Goal: Information Seeking & Learning: Learn about a topic

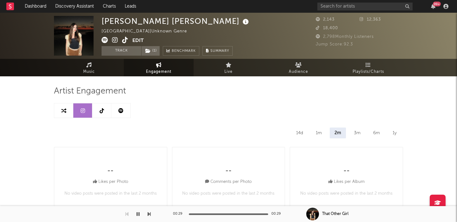
select select "1w"
click at [346, 7] on input "text" at bounding box center [365, 7] width 95 height 8
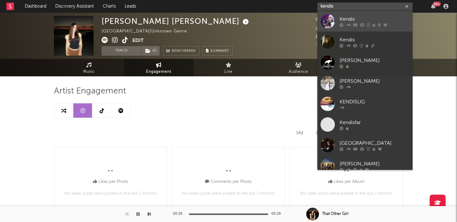
type input "kendis"
click at [383, 18] on div "Kendis" at bounding box center [375, 19] width 70 height 8
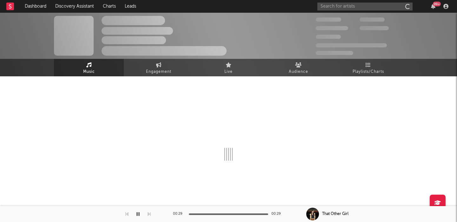
select select "6m"
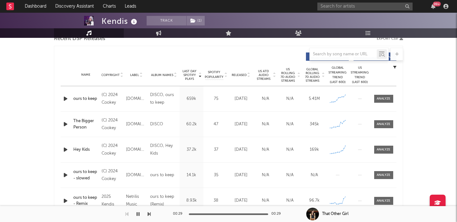
scroll to position [222, 0]
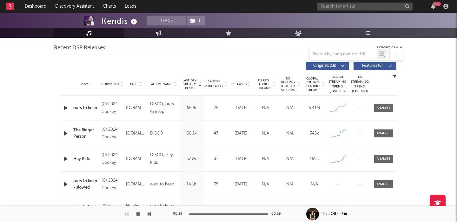
click at [292, 87] on span "US Rolling 7D Audio Streams" at bounding box center [287, 84] width 17 height 15
click at [67, 107] on icon "button" at bounding box center [65, 108] width 7 height 8
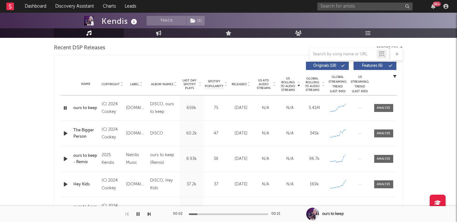
click at [312, 85] on span "Global Rolling 7D Audio Streams" at bounding box center [312, 84] width 17 height 15
click at [391, 109] on span at bounding box center [383, 108] width 19 height 8
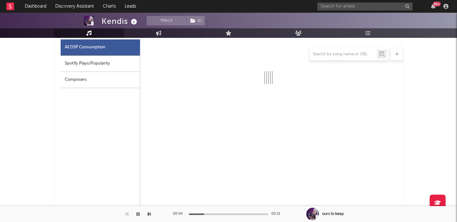
scroll to position [317, 0]
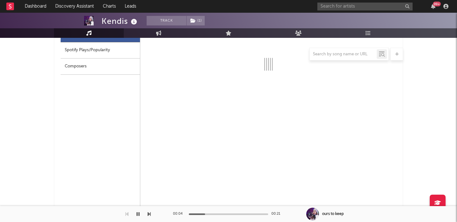
select select "6m"
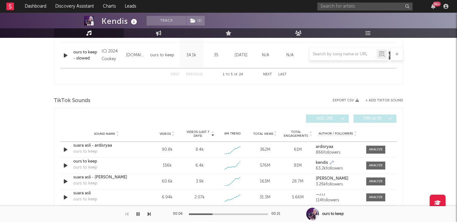
scroll to position [704, 0]
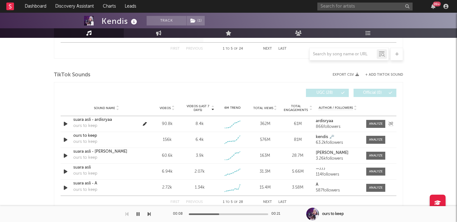
click at [373, 124] on div at bounding box center [376, 123] width 14 height 5
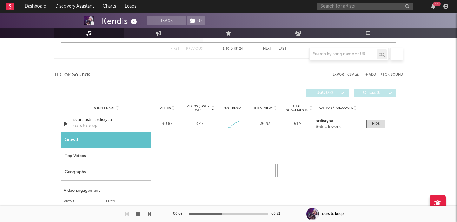
click at [82, 170] on div "Geography" at bounding box center [106, 172] width 91 height 16
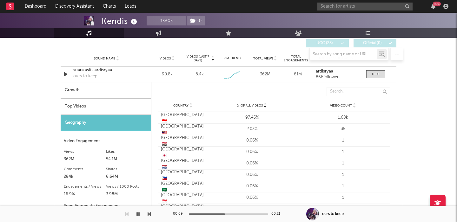
scroll to position [763, 0]
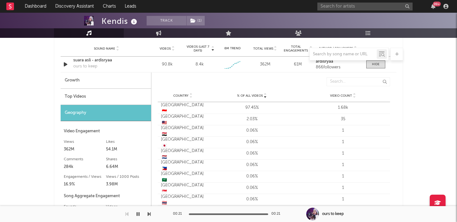
click at [124, 81] on div "Growth" at bounding box center [106, 80] width 91 height 16
select select "1w"
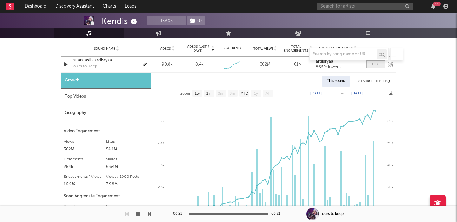
click at [373, 67] on span at bounding box center [375, 64] width 19 height 8
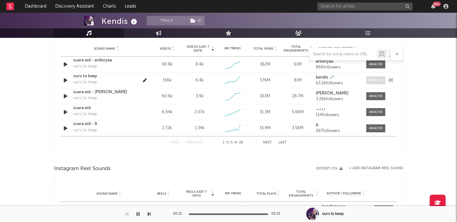
click at [376, 81] on div at bounding box center [376, 80] width 14 height 5
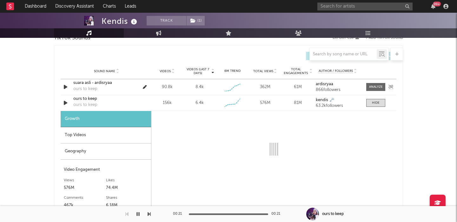
scroll to position [737, 0]
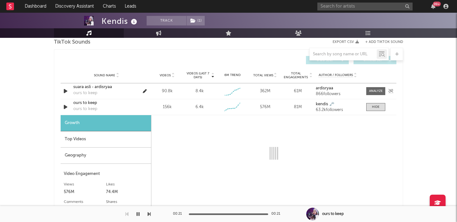
click at [91, 89] on div "suara asli - ardisryaa" at bounding box center [106, 87] width 66 height 6
select select "6m"
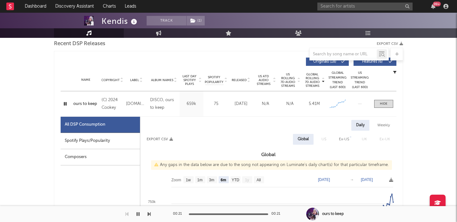
scroll to position [222, 0]
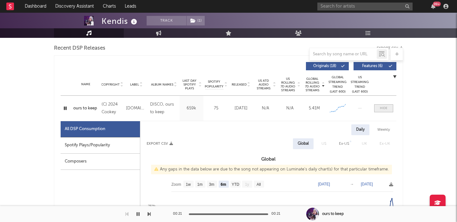
click at [379, 106] on span at bounding box center [383, 108] width 19 height 8
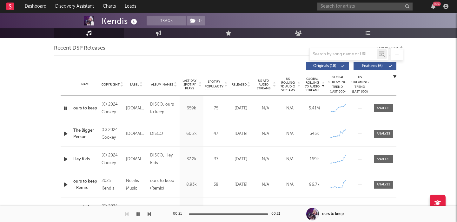
click at [240, 83] on span "Released" at bounding box center [239, 85] width 15 height 4
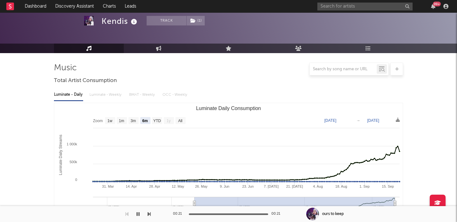
scroll to position [0, 0]
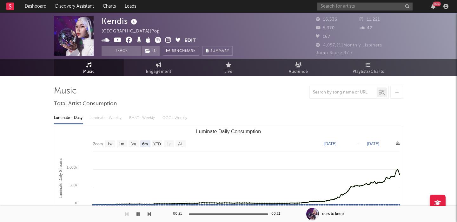
click at [168, 41] on icon at bounding box center [168, 40] width 6 height 6
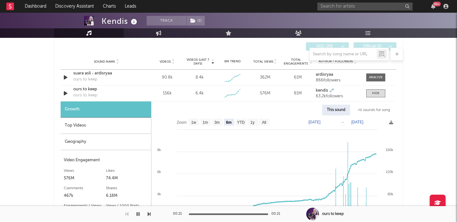
scroll to position [448, 0]
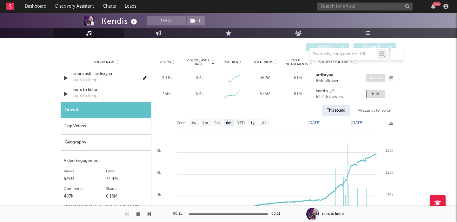
click at [375, 78] on div at bounding box center [376, 78] width 14 height 5
select select "1w"
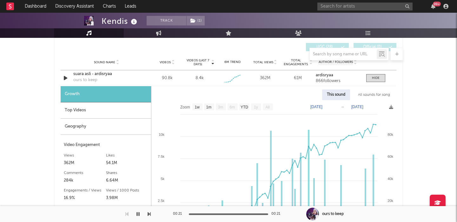
click at [377, 94] on div "All sounds for song" at bounding box center [374, 94] width 42 height 11
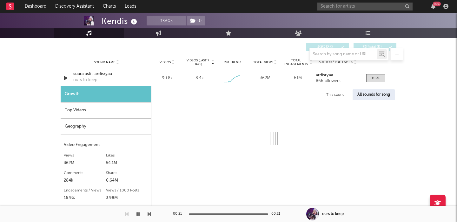
select select "1w"
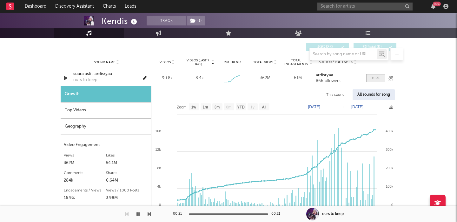
click at [377, 76] on div at bounding box center [376, 78] width 8 height 5
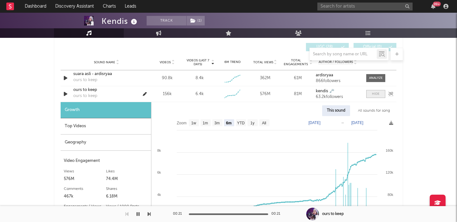
click at [372, 91] on span at bounding box center [375, 94] width 19 height 8
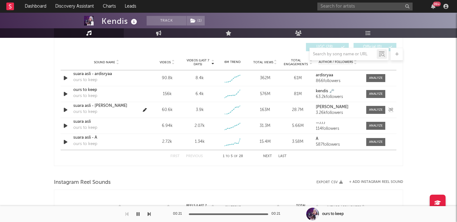
scroll to position [0, 0]
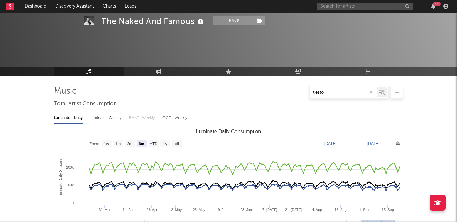
select select "6m"
select select "1w"
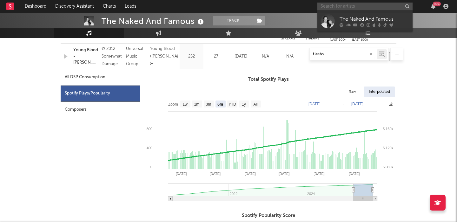
click at [326, 8] on input "text" at bounding box center [365, 7] width 95 height 8
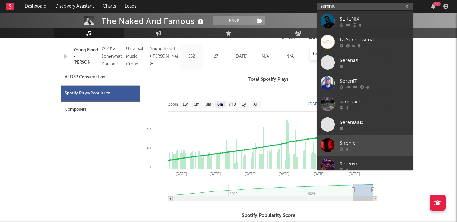
type input "serenix"
click at [360, 148] on div at bounding box center [375, 149] width 70 height 4
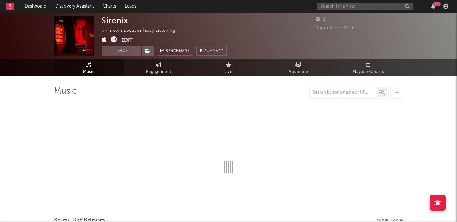
select select "1w"
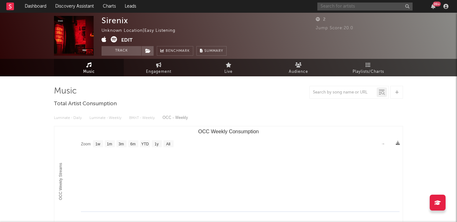
click at [338, 3] on input "text" at bounding box center [365, 7] width 95 height 8
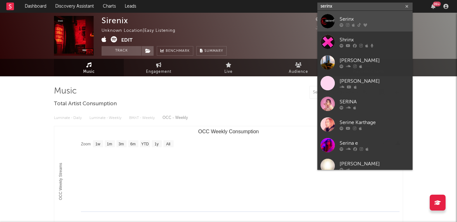
type input "serinx"
click at [386, 23] on div at bounding box center [375, 25] width 70 height 4
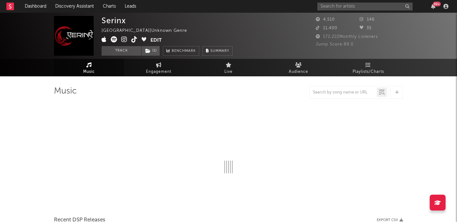
select select "1w"
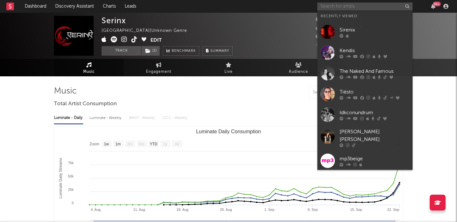
click at [342, 7] on input "text" at bounding box center [365, 7] width 95 height 8
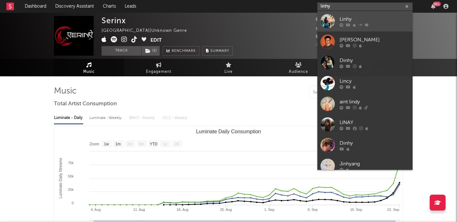
type input "linhy"
click at [372, 18] on div "Linhy" at bounding box center [375, 19] width 70 height 8
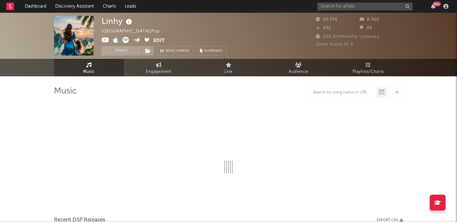
select select "6m"
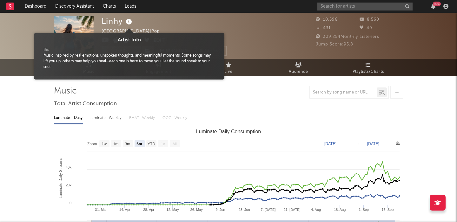
click at [130, 24] on icon at bounding box center [128, 21] width 9 height 9
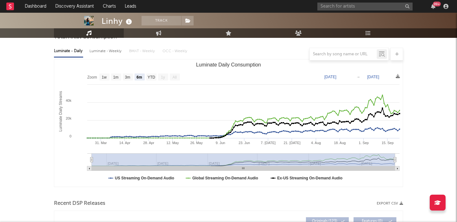
scroll to position [201, 0]
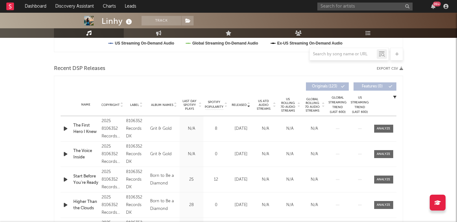
click at [63, 128] on icon "button" at bounding box center [65, 128] width 7 height 8
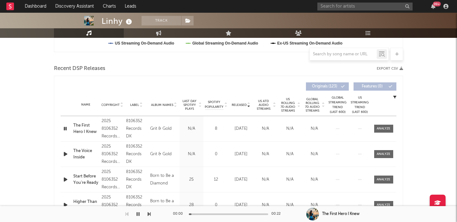
click at [291, 104] on span "US Rolling 7D Audio Streams" at bounding box center [287, 104] width 17 height 15
click at [66, 127] on icon "button" at bounding box center [65, 128] width 7 height 8
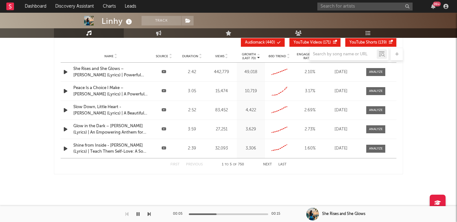
scroll to position [0, 0]
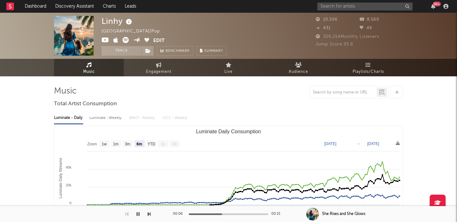
click at [125, 41] on icon at bounding box center [126, 40] width 6 height 6
click at [360, 7] on input "text" at bounding box center [365, 7] width 95 height 8
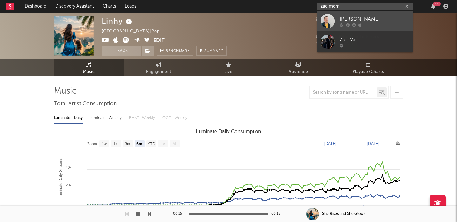
type input "zac mcm"
click at [383, 20] on div "Zac McMillan" at bounding box center [375, 19] width 70 height 8
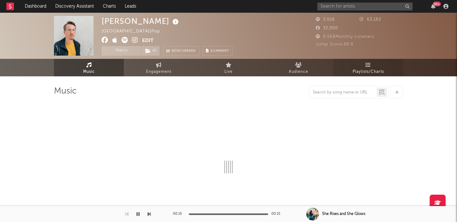
select select "1w"
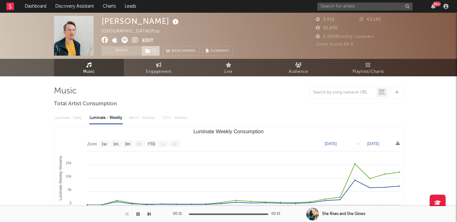
click at [148, 54] on span "( 1 )" at bounding box center [150, 51] width 19 height 10
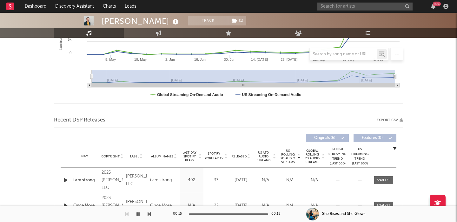
scroll to position [210, 0]
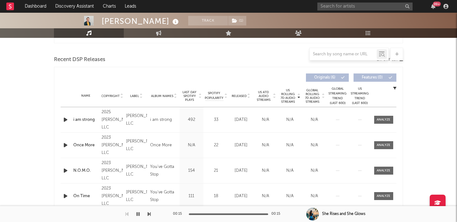
click at [64, 120] on icon "button" at bounding box center [65, 120] width 7 height 8
click at [187, 93] on span "Last Day Spotify Plays" at bounding box center [189, 95] width 17 height 11
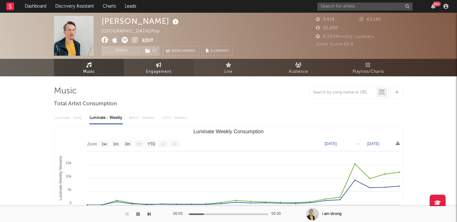
click at [150, 70] on span "Engagement" at bounding box center [158, 72] width 25 height 8
select select "1w"
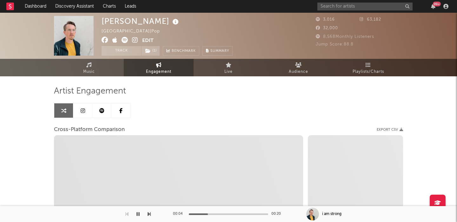
select select "1m"
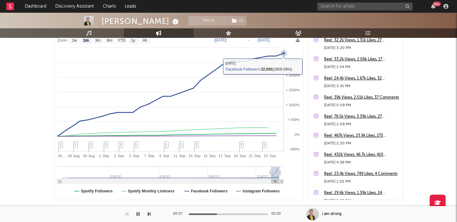
scroll to position [124, 0]
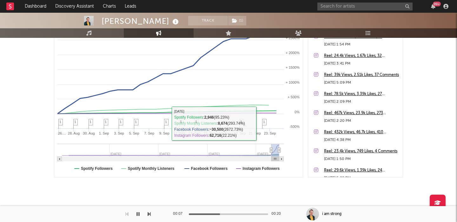
click at [204, 171] on rect at bounding box center [178, 94] width 249 height 166
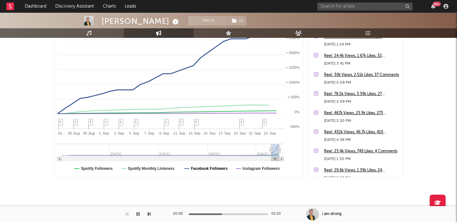
click at [204, 170] on text "Facebook Followers" at bounding box center [209, 168] width 37 height 4
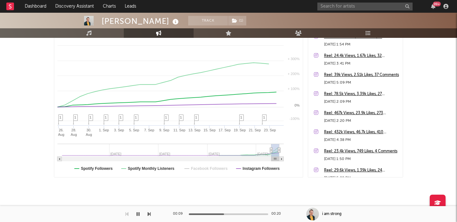
select select "1m"
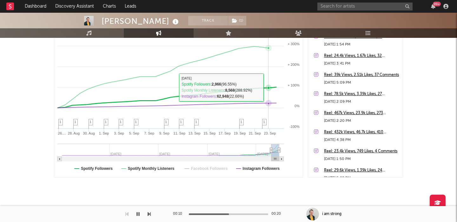
scroll to position [0, 0]
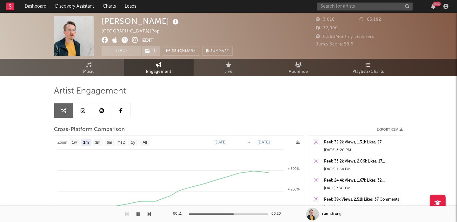
click at [135, 41] on icon at bounding box center [135, 40] width 6 height 6
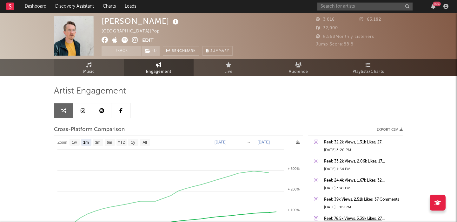
click at [108, 59] on link "Music" at bounding box center [89, 67] width 70 height 17
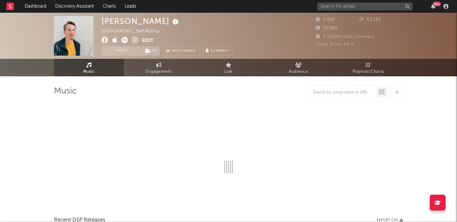
select select "1w"
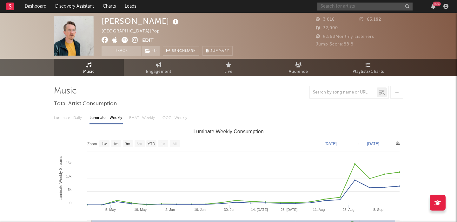
click at [352, 7] on input "text" at bounding box center [365, 7] width 95 height 8
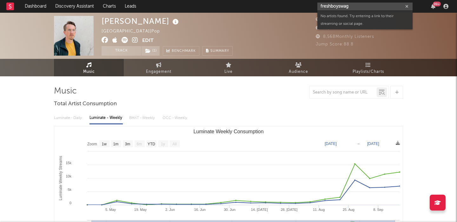
click at [339, 8] on input "freshboyswag" at bounding box center [365, 7] width 95 height 8
click at [361, 8] on input "freshboy swag" at bounding box center [365, 7] width 95 height 8
click at [336, 7] on input "freshboyswag" at bounding box center [365, 7] width 95 height 8
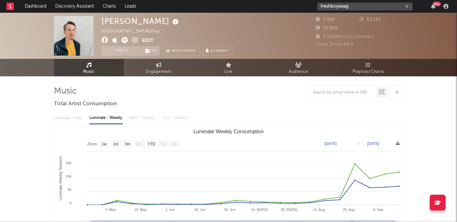
click at [322, 8] on input "freshboyswag" at bounding box center [365, 7] width 95 height 8
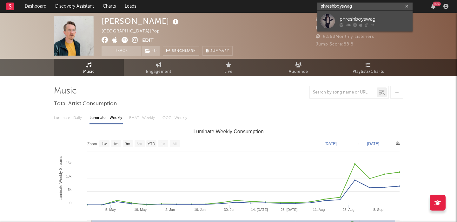
type input "phreshboyswag"
click at [369, 24] on div at bounding box center [375, 25] width 70 height 4
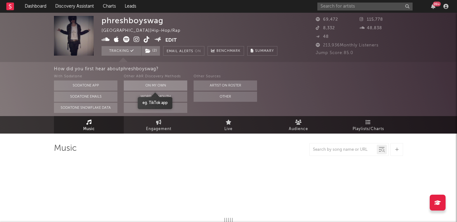
click at [158, 87] on button "On My Own" at bounding box center [156, 85] width 64 height 10
click at [154, 50] on span "( 2 )" at bounding box center [150, 51] width 19 height 10
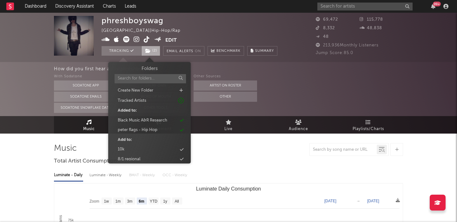
click at [153, 50] on span "( 2 )" at bounding box center [150, 51] width 19 height 10
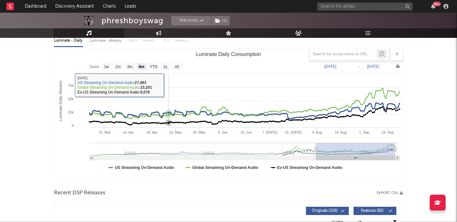
scroll to position [169, 0]
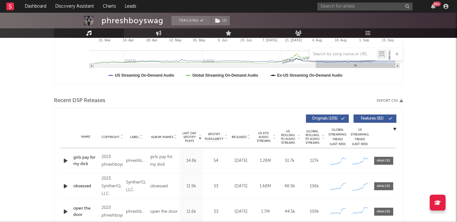
click at [244, 136] on span "Released" at bounding box center [239, 137] width 15 height 4
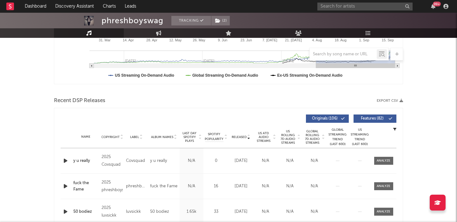
click at [379, 118] on span "Features ( 82 )" at bounding box center [372, 119] width 29 height 4
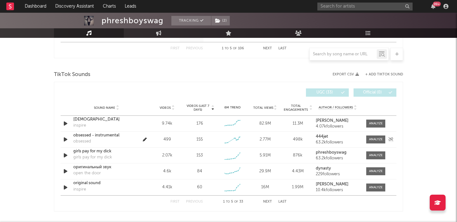
scroll to position [0, 0]
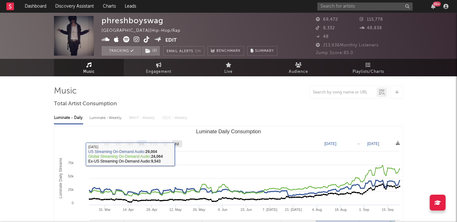
click at [178, 145] on text "All" at bounding box center [177, 144] width 4 height 4
select select "All"
type input "2023-10-23"
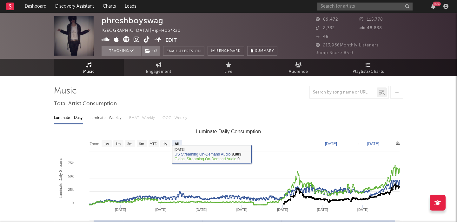
click at [109, 120] on div "Luminate - Weekly" at bounding box center [106, 117] width 33 height 11
select select "6m"
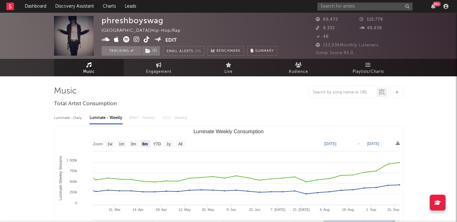
click at [137, 38] on icon at bounding box center [137, 39] width 6 height 6
click at [331, 5] on input "text" at bounding box center [365, 7] width 95 height 8
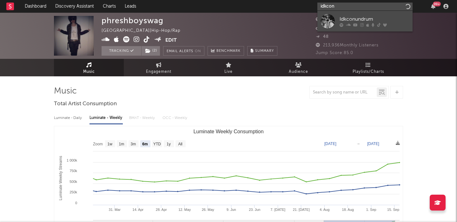
type input "idkcon"
click at [351, 15] on link "Idkconundrum" at bounding box center [365, 21] width 95 height 21
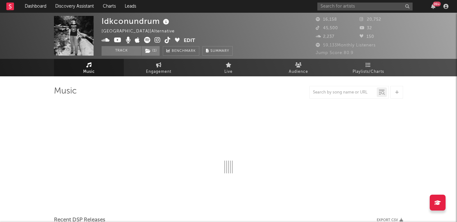
select select "6m"
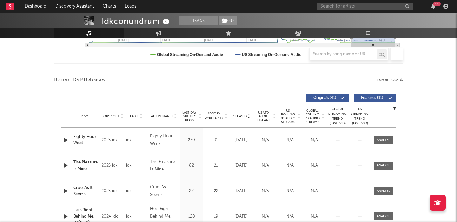
scroll to position [244, 0]
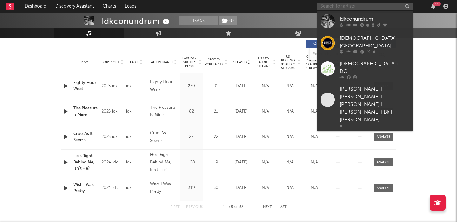
click at [334, 5] on input "text" at bounding box center [365, 7] width 95 height 8
type input "ashe to ede"
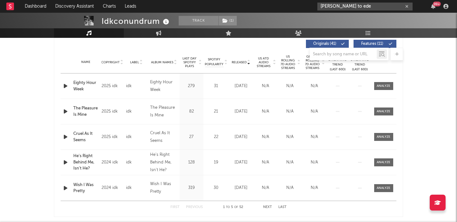
click at [335, 3] on input "ashe to ede" at bounding box center [365, 7] width 95 height 8
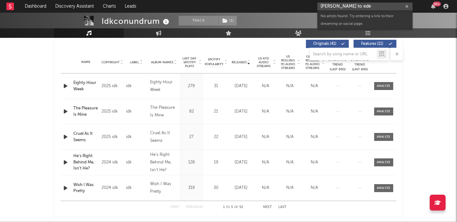
click at [335, 3] on input "ashe to ede" at bounding box center [365, 7] width 95 height 8
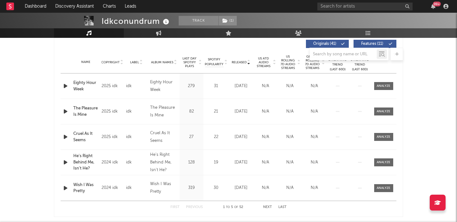
click at [189, 60] on span "Last Day Spotify Plays" at bounding box center [189, 62] width 17 height 11
click at [382, 84] on div at bounding box center [384, 86] width 14 height 5
select select "6m"
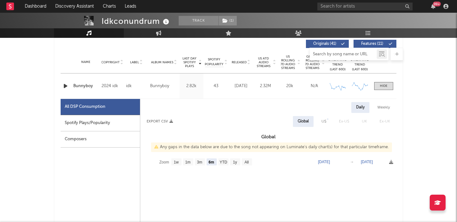
click at [325, 53] on input "text" at bounding box center [343, 54] width 67 height 5
type input "behind me"
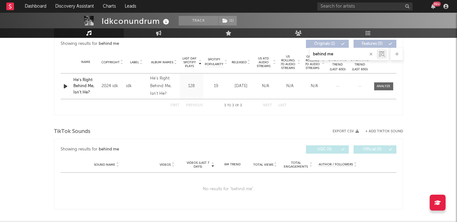
click at [335, 52] on input "behind me" at bounding box center [343, 54] width 67 height 5
select select "6m"
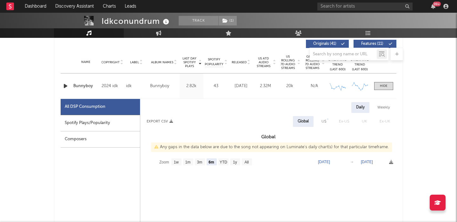
click at [383, 109] on div "Weekly" at bounding box center [384, 107] width 22 height 11
select select "6m"
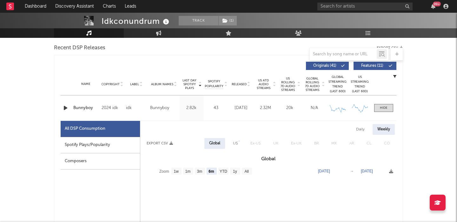
scroll to position [219, 0]
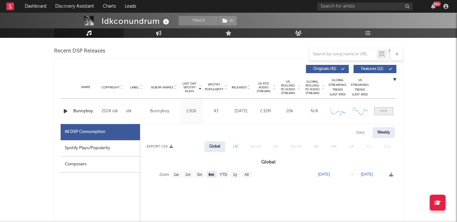
click at [381, 111] on div at bounding box center [384, 111] width 8 height 5
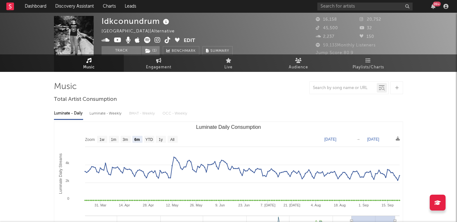
scroll to position [0, 0]
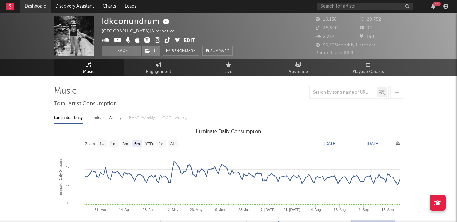
click at [31, 8] on link "Dashboard" at bounding box center [35, 6] width 30 height 13
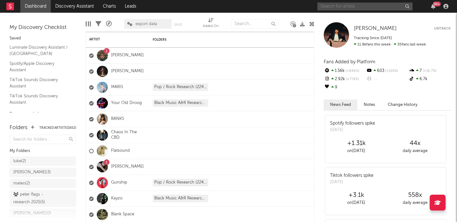
click at [331, 5] on input "text" at bounding box center [365, 7] width 95 height 8
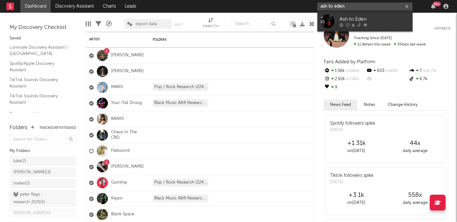
type input "ash to eden"
click at [335, 18] on div at bounding box center [328, 21] width 14 height 14
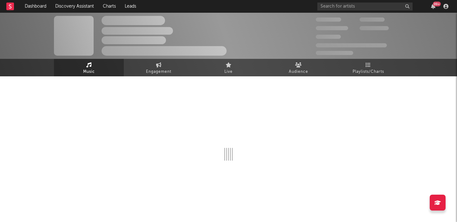
select select "1w"
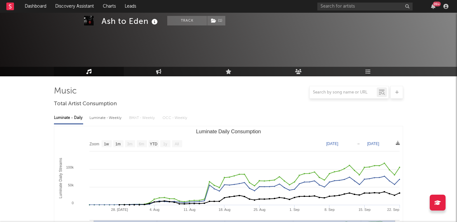
scroll to position [176, 0]
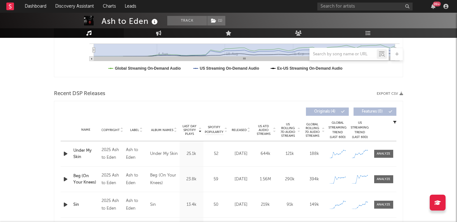
click at [84, 150] on div "Under My Skin" at bounding box center [85, 153] width 25 height 12
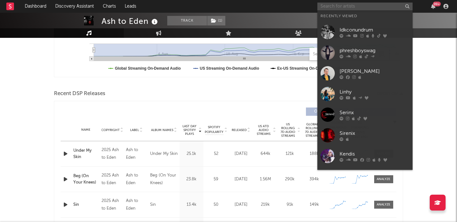
click at [375, 6] on input "text" at bounding box center [365, 7] width 95 height 8
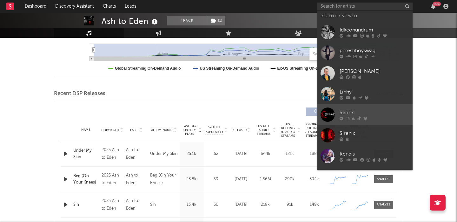
click at [370, 109] on div "Serinx" at bounding box center [375, 113] width 70 height 8
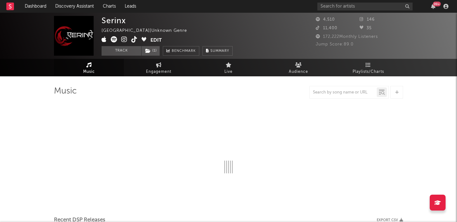
select select "1w"
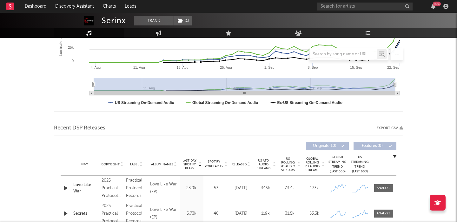
scroll to position [245, 0]
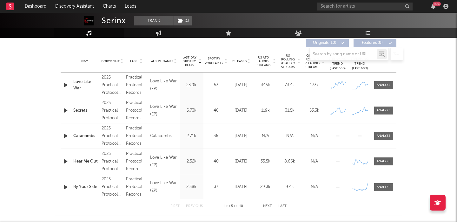
click at [82, 86] on div "Love Like War" at bounding box center [85, 85] width 25 height 12
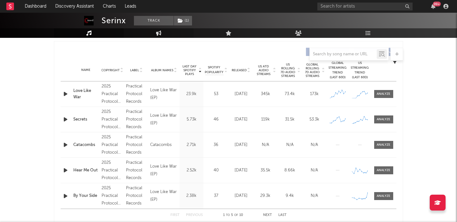
scroll to position [235, 0]
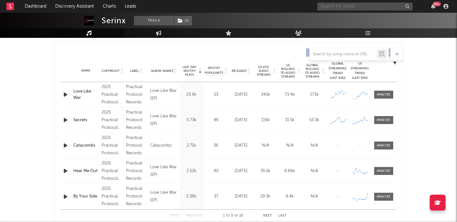
click at [347, 9] on input "text" at bounding box center [365, 7] width 95 height 8
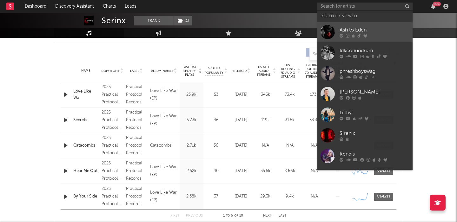
click at [359, 31] on div "Ash to Eden" at bounding box center [375, 30] width 70 height 8
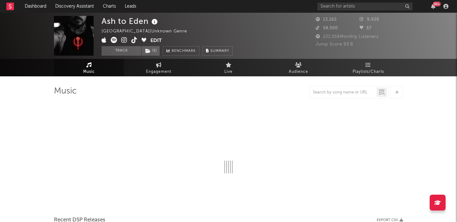
click at [114, 40] on icon at bounding box center [114, 40] width 6 height 6
select select "1w"
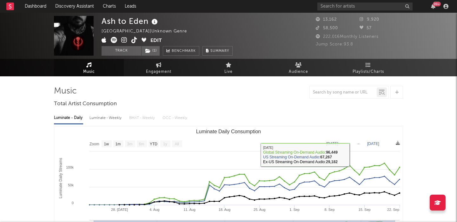
click at [117, 114] on div "Luminate - Weekly" at bounding box center [106, 117] width 33 height 11
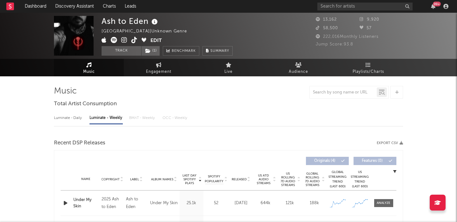
select select "1w"
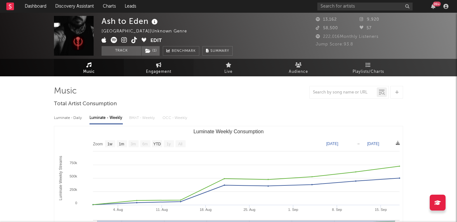
click at [159, 64] on icon at bounding box center [158, 64] width 5 height 5
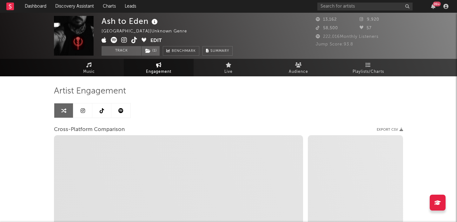
select select "1w"
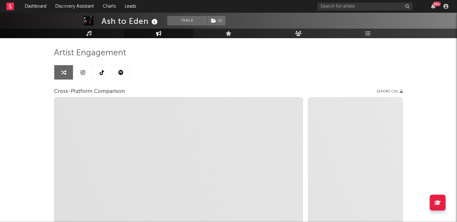
scroll to position [54, 0]
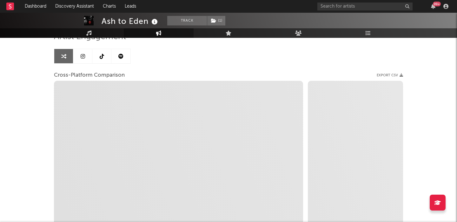
select select "1m"
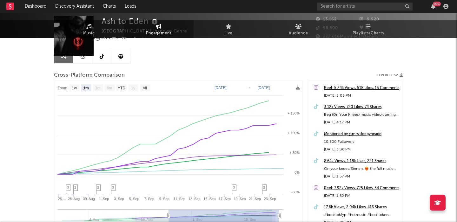
scroll to position [0, 0]
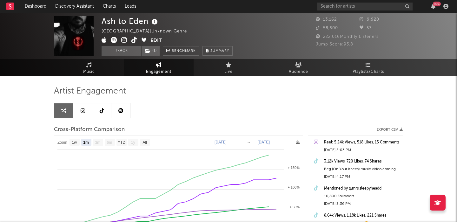
click at [135, 39] on icon at bounding box center [134, 40] width 6 height 6
click at [124, 40] on icon at bounding box center [124, 40] width 6 height 6
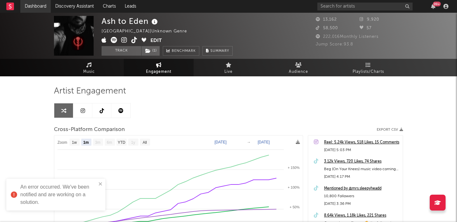
click at [37, 8] on link "Dashboard" at bounding box center [35, 6] width 30 height 13
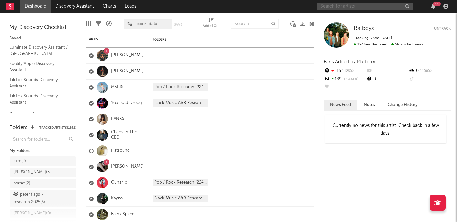
click at [364, 8] on input "text" at bounding box center [365, 7] width 95 height 8
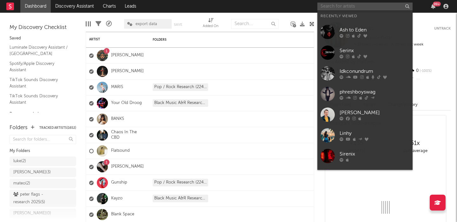
paste input "https://open.spotify.com/artist/2jmo1S0qDb6WzvNfTf6PUr?si=PeumTAdkTQa1B_ij8WAYbg"
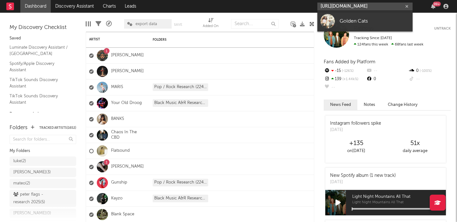
type input "https://open.spotify.com/artist/2jmo1S0qDb6WzvNfTf6PUr?si=PeumTAdkTQa1B_ij8WAYbg"
click at [365, 24] on div "Golden Cats" at bounding box center [375, 21] width 70 height 8
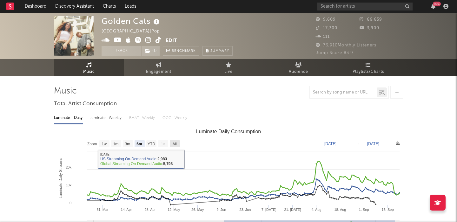
click at [177, 144] on text "All" at bounding box center [174, 144] width 4 height 4
select select "All"
type input "2024-10-30"
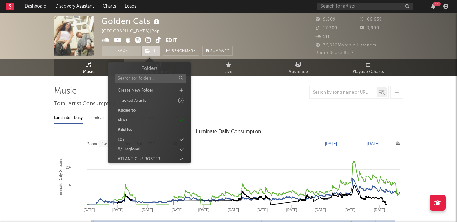
click at [154, 51] on span "( 1 )" at bounding box center [150, 51] width 19 height 10
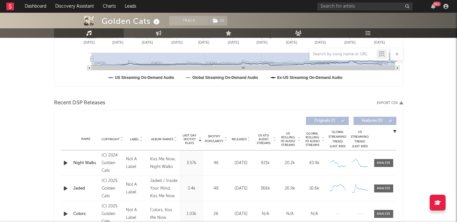
scroll to position [179, 0]
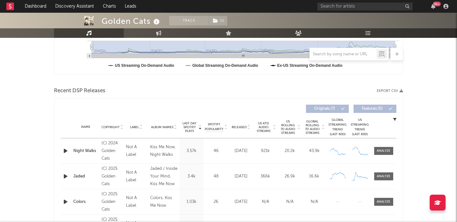
click at [243, 124] on div "Name Copyright Label Album Names Composer Names 7 Day Spotify Plays Last Day Sp…" at bounding box center [229, 127] width 336 height 22
click at [244, 127] on span "Released" at bounding box center [239, 127] width 15 height 4
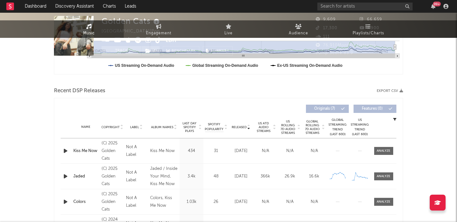
scroll to position [0, 0]
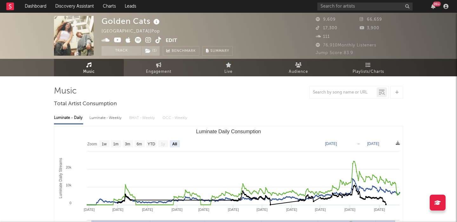
click at [147, 38] on icon at bounding box center [148, 40] width 6 height 6
click at [153, 52] on span "( 1 )" at bounding box center [150, 51] width 19 height 10
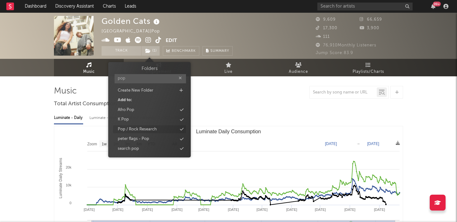
type input "pop"
click at [156, 131] on div "Pop / Rock Research" at bounding box center [137, 129] width 39 height 6
click at [299, 97] on div at bounding box center [228, 92] width 349 height 13
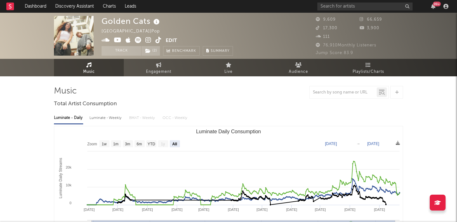
click at [109, 118] on div "Luminate - Weekly" at bounding box center [106, 117] width 33 height 11
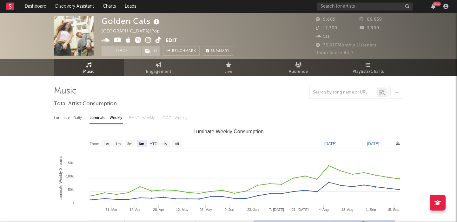
click at [181, 144] on rect "Luminate Weekly Consumption" at bounding box center [177, 143] width 10 height 7
select select "All"
type input "2024-08-22"
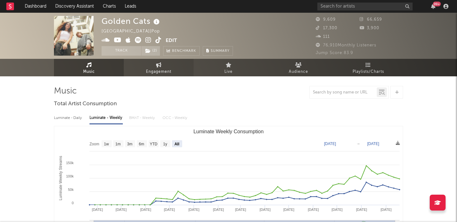
click at [161, 69] on span "Engagement" at bounding box center [158, 72] width 25 height 8
select select "1w"
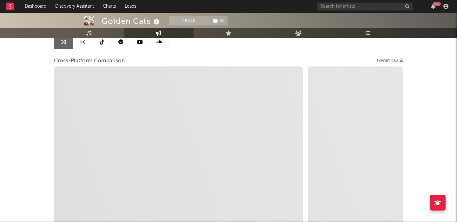
scroll to position [52, 0]
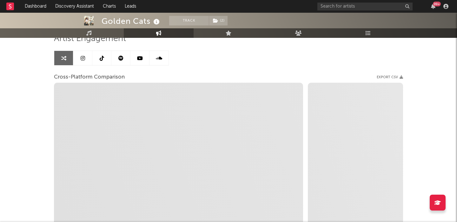
select select "1m"
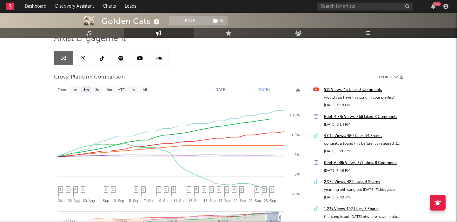
scroll to position [0, 0]
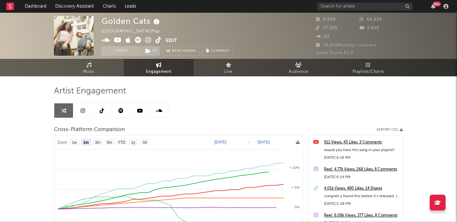
click at [157, 40] on icon at bounding box center [159, 40] width 6 height 6
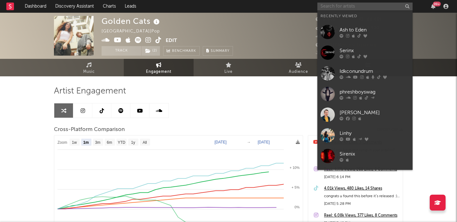
click at [323, 6] on input "text" at bounding box center [365, 7] width 95 height 8
paste input "https://open.spotify.com/artist/3FbE1Y8ZwFDeenEN6SS9Sc?si=aC-SoHUzQsWpU1bj6iiWu…"
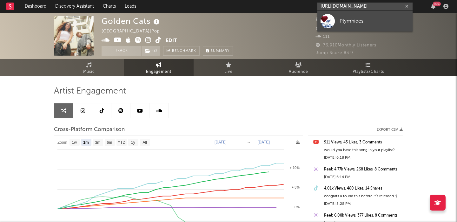
type input "https://open.spotify.com/artist/3FbE1Y8ZwFDeenEN6SS9Sc?si=aC-SoHUzQsWpU1bj6iiWu…"
click at [361, 23] on div "Plymhides" at bounding box center [375, 21] width 70 height 8
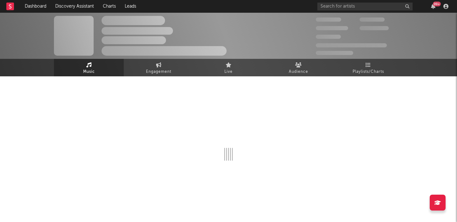
select select "1w"
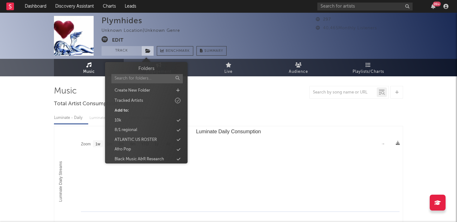
click at [147, 50] on icon at bounding box center [147, 51] width 5 height 4
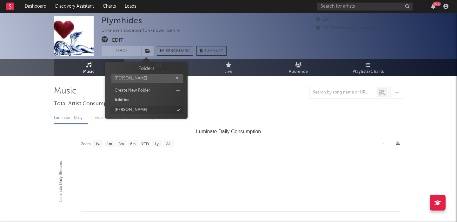
type input "[PERSON_NAME]"
click at [146, 106] on div "[PERSON_NAME]" at bounding box center [146, 110] width 73 height 8
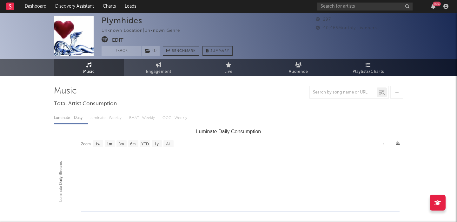
click at [117, 36] on div "Plymhides Unknown Location | Unknown Genre Edit Track ( 1 ) Benchmark Summary" at bounding box center [167, 36] width 131 height 40
click at [118, 40] on button "Edit" at bounding box center [117, 40] width 11 height 8
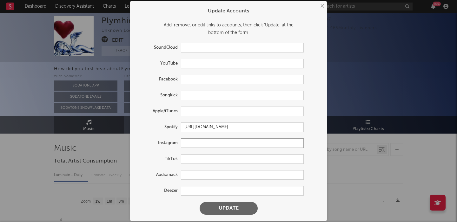
click at [192, 146] on input "text" at bounding box center [242, 143] width 123 height 10
paste input "https://www.instagram.com/plymhides"
type input "https://www.instagram.com/plymhides"
click at [212, 205] on button "Update" at bounding box center [229, 208] width 58 height 13
click at [81, 172] on div "× Update Accounts Add, remove, or edit links to accounts, then click 'Update' a…" at bounding box center [228, 111] width 457 height 222
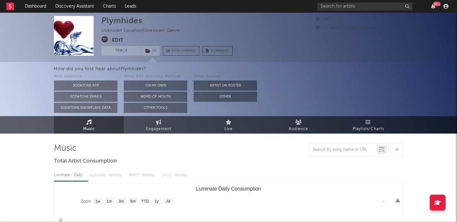
click at [115, 38] on button "Edit" at bounding box center [117, 40] width 11 height 8
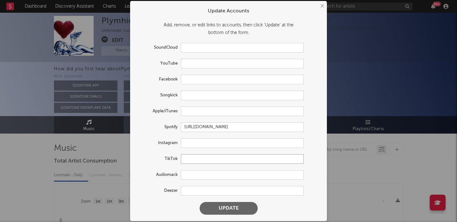
click at [202, 159] on input "text" at bounding box center [242, 159] width 123 height 10
click at [200, 142] on input "text" at bounding box center [242, 143] width 123 height 10
paste input "https://www.instagram.com/plymhides"
click at [223, 207] on button "Update" at bounding box center [229, 208] width 58 height 13
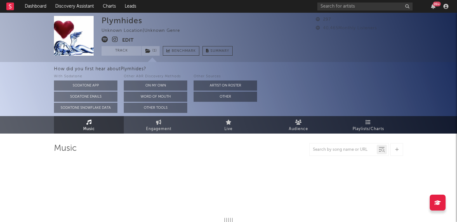
type input "https://www.instagram.com/plymhides/"
select select "1w"
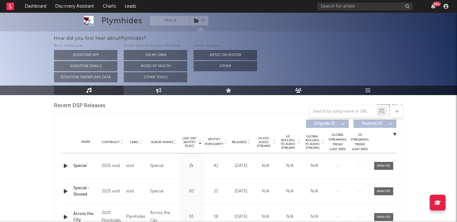
scroll to position [208, 0]
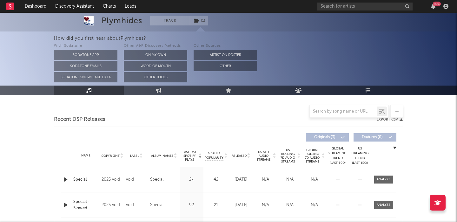
click at [288, 156] on span "US Rolling 7D Audio Streams" at bounding box center [287, 155] width 17 height 15
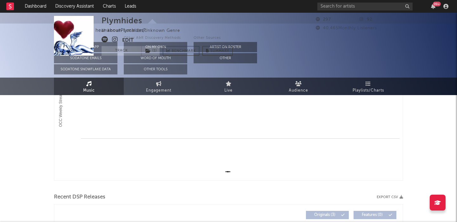
scroll to position [0, 0]
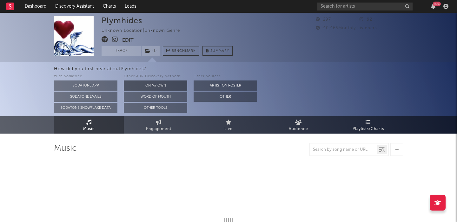
select select "1w"
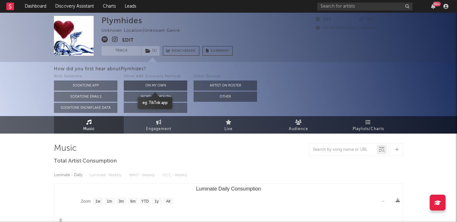
click at [159, 84] on button "On My Own" at bounding box center [156, 85] width 64 height 10
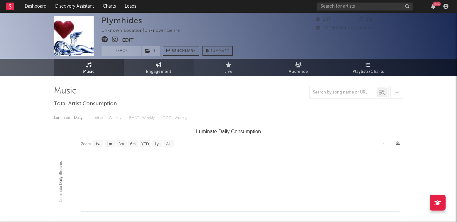
click at [154, 70] on span "Engagement" at bounding box center [158, 72] width 25 height 8
select select "1w"
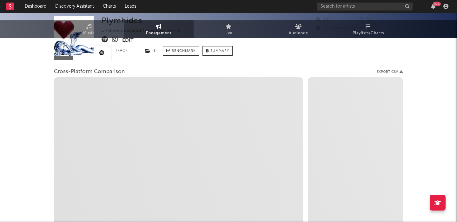
select select "1m"
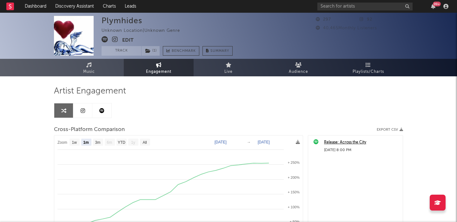
click at [81, 108] on icon at bounding box center [83, 110] width 4 height 5
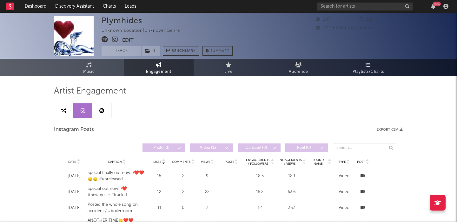
select select "1w"
click at [106, 107] on link at bounding box center [101, 110] width 19 height 14
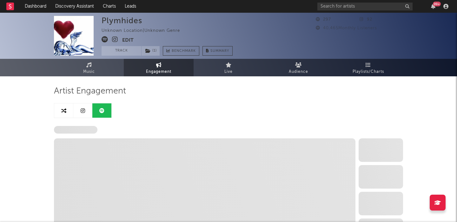
select select "1w"
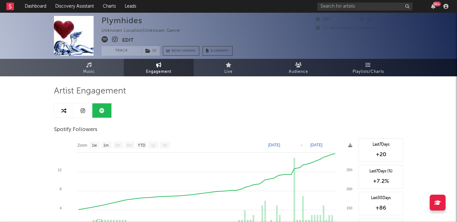
click at [115, 37] on icon at bounding box center [115, 39] width 6 height 6
click at [116, 23] on div "Plymhides" at bounding box center [122, 20] width 41 height 9
copy div "Plymhides"
click at [104, 38] on icon at bounding box center [105, 39] width 6 height 6
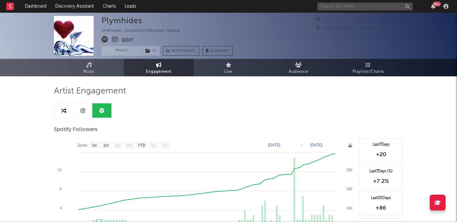
click at [341, 7] on input "text" at bounding box center [365, 7] width 95 height 8
paste input "BRUX"
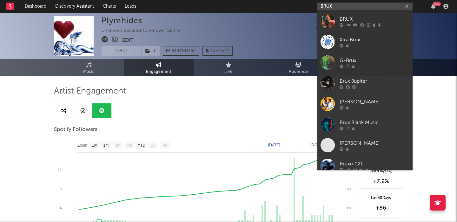
type input "BRUX"
click at [378, 14] on link "BRUX" at bounding box center [365, 21] width 95 height 21
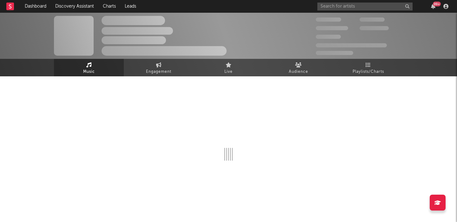
select select "6m"
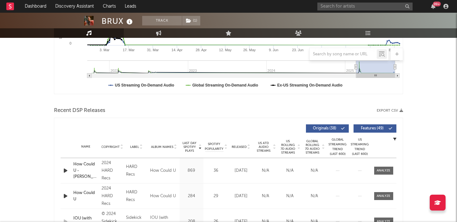
scroll to position [189, 0]
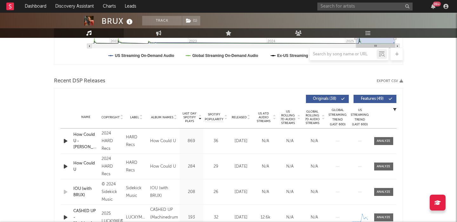
click at [369, 96] on button "Features ( 49 )" at bounding box center [375, 99] width 43 height 8
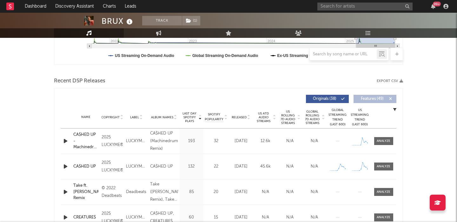
click at [289, 119] on span "US Rolling 7D Audio Streams" at bounding box center [287, 117] width 17 height 15
click at [86, 134] on div "CA$HED UP - Machinedrum Remix" at bounding box center [85, 140] width 25 height 19
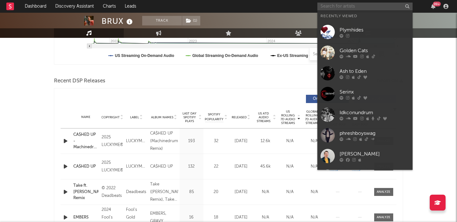
click at [337, 7] on input "text" at bounding box center [365, 7] width 95 height 8
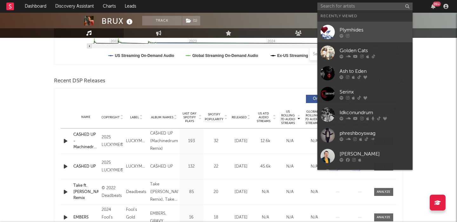
click at [348, 23] on link "Plymhides" at bounding box center [365, 32] width 95 height 21
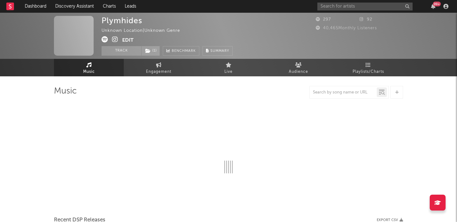
select select "1w"
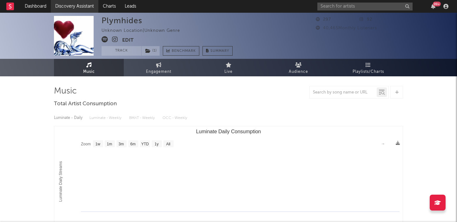
click at [79, 11] on link "Discovery Assistant" at bounding box center [75, 6] width 48 height 13
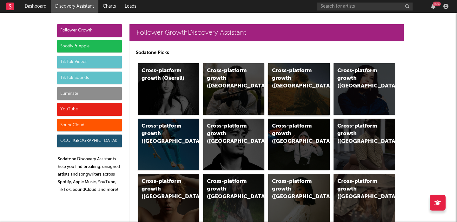
click at [305, 93] on div "Cross-platform growth (US)" at bounding box center [299, 88] width 62 height 51
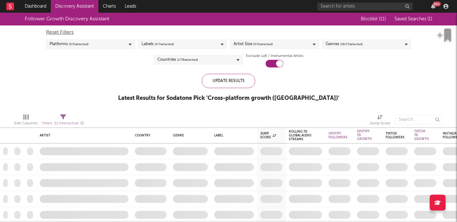
checkbox input "true"
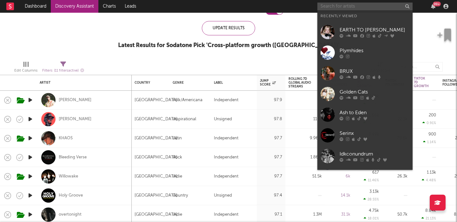
click at [349, 5] on input "text" at bounding box center [365, 7] width 95 height 8
paste input "[PERSON_NAME] [PERSON_NAME]"
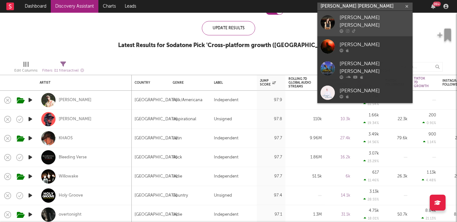
type input "[PERSON_NAME] [PERSON_NAME]"
click at [361, 14] on link "[PERSON_NAME] [PERSON_NAME]" at bounding box center [365, 23] width 95 height 25
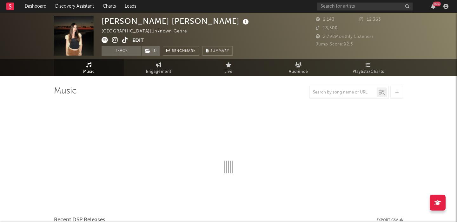
select select "1w"
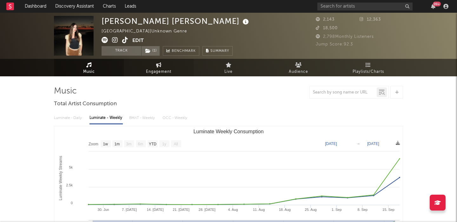
click at [164, 66] on link "Engagement" at bounding box center [159, 67] width 70 height 17
select select "1w"
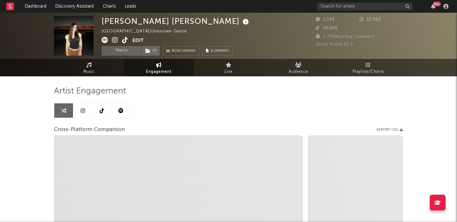
select select "1m"
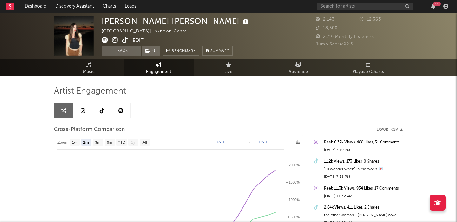
click at [119, 116] on link at bounding box center [120, 110] width 19 height 14
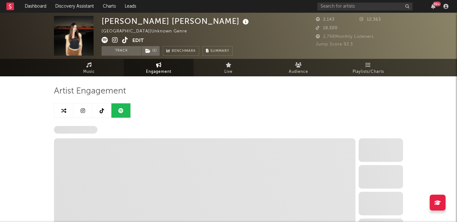
select select "6m"
select select "1w"
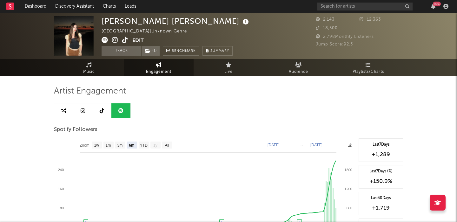
click at [64, 111] on icon at bounding box center [63, 110] width 5 height 5
select select "1m"
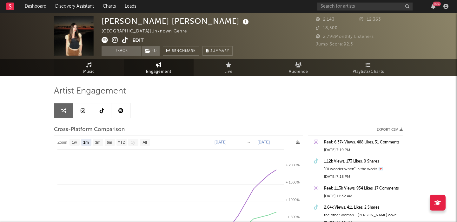
click at [99, 65] on link "Music" at bounding box center [89, 67] width 70 height 17
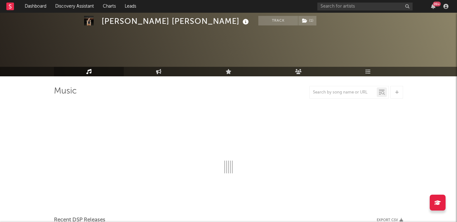
select select "1w"
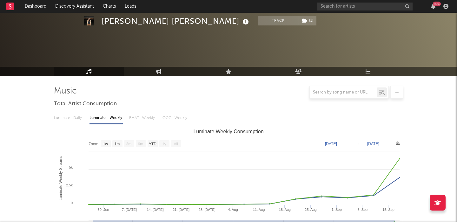
scroll to position [150, 0]
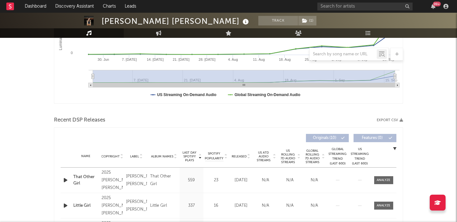
click at [81, 174] on div "That Other Girl" at bounding box center [85, 180] width 25 height 12
click at [77, 8] on link "Discovery Assistant" at bounding box center [75, 6] width 48 height 13
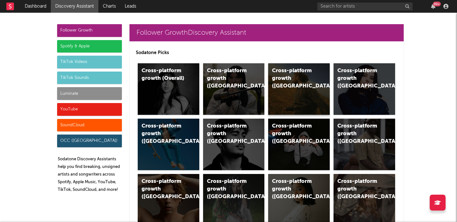
click at [312, 91] on div "Cross-platform growth (US)" at bounding box center [299, 88] width 62 height 51
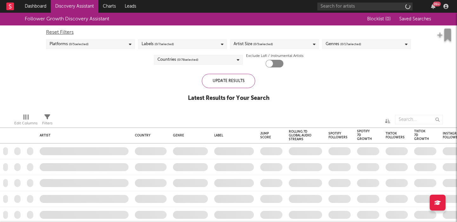
checkbox input "true"
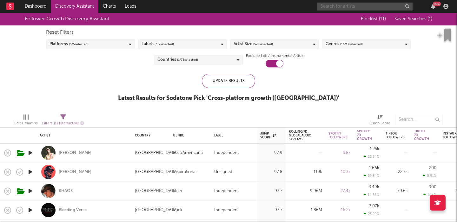
click at [352, 5] on input "text" at bounding box center [365, 7] width 95 height 8
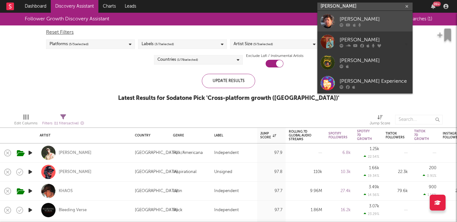
type input "jim e brown"
click at [384, 21] on div "[PERSON_NAME]" at bounding box center [375, 19] width 70 height 8
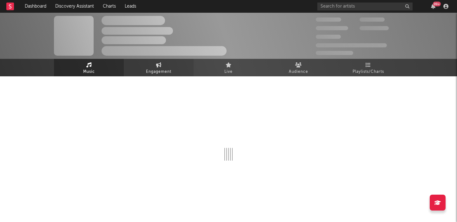
select select "1w"
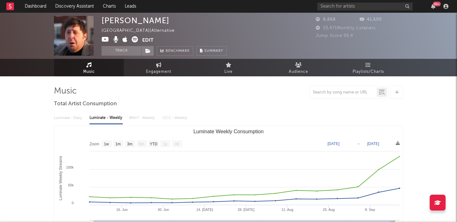
click at [134, 39] on icon at bounding box center [135, 39] width 6 height 6
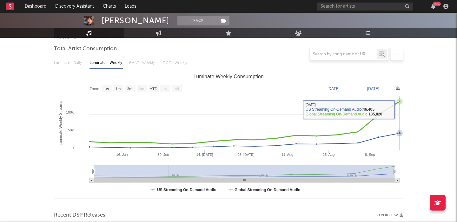
scroll to position [171, 0]
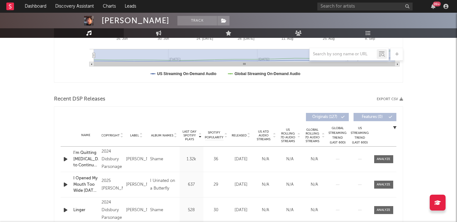
click at [239, 134] on span "Released" at bounding box center [239, 135] width 15 height 4
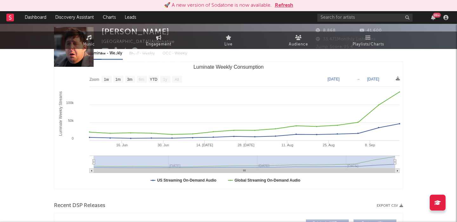
scroll to position [0, 0]
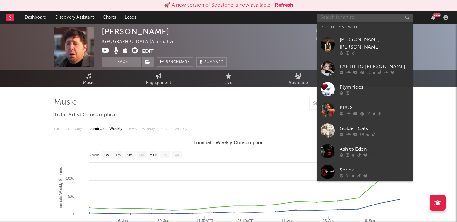
click at [344, 14] on input "text" at bounding box center [365, 18] width 95 height 8
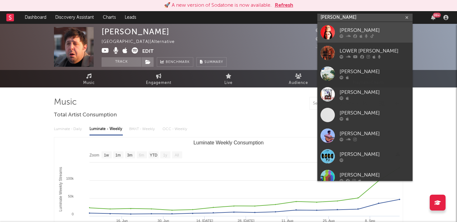
type input "loveday"
click at [398, 30] on div "[PERSON_NAME]" at bounding box center [375, 30] width 70 height 8
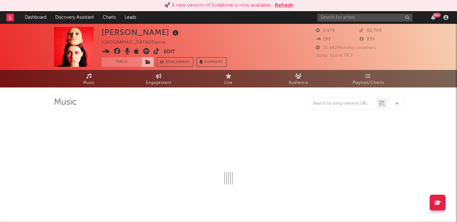
select select "6m"
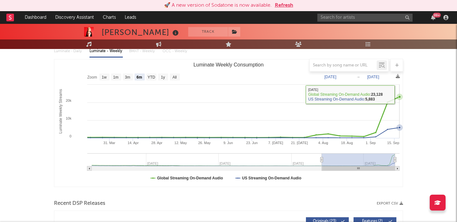
scroll to position [210, 0]
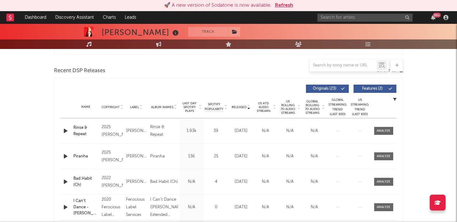
click at [280, 108] on span "US Rolling 7D Audio Streams" at bounding box center [287, 106] width 17 height 15
click at [63, 130] on icon "button" at bounding box center [65, 131] width 7 height 8
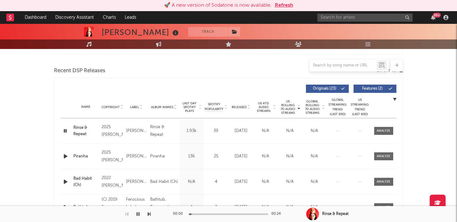
click at [378, 88] on span "Features ( 2 )" at bounding box center [372, 89] width 29 height 4
click at [191, 106] on span "Last Day Spotify Plays" at bounding box center [189, 106] width 17 height 11
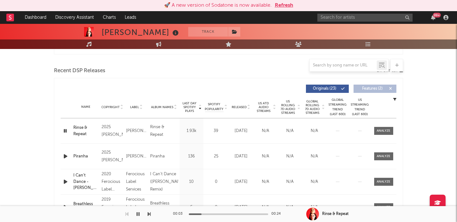
click at [394, 134] on div at bounding box center [383, 131] width 25 height 8
click at [386, 133] on span at bounding box center [383, 131] width 19 height 8
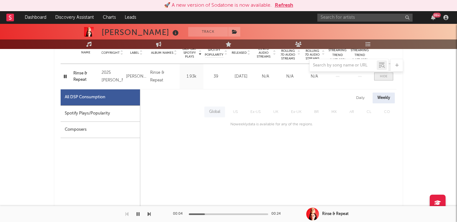
scroll to position [277, 0]
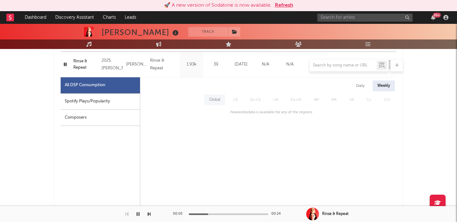
click at [359, 91] on div "Daily" at bounding box center [361, 85] width 18 height 11
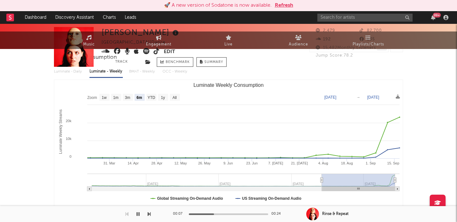
scroll to position [0, 0]
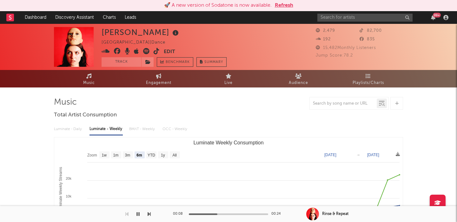
click at [157, 50] on icon at bounding box center [157, 51] width 6 height 6
click at [171, 51] on button "Edit" at bounding box center [169, 52] width 11 height 8
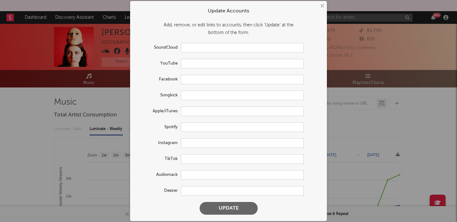
type input "https://soundcloud.com/thisisloveday"
type input "https://www.facebook.com/thisisloveday"
type input "https://www.songkick.com/artists/1076334-loveday"
type input "https://music.apple.com/us/artist/loveday/1370019081"
type input "https://open.spotify.com/artist/1jshSvQwxlZL9W1FF07pwz"
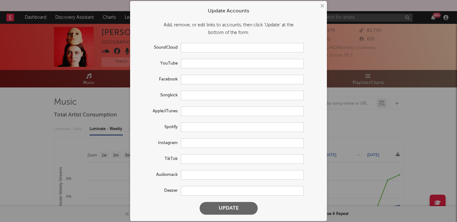
type input "https://www.tiktok.com/share/user/6782896265669477381"
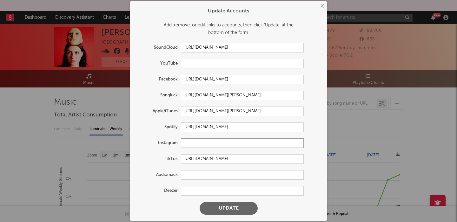
click at [197, 143] on input "text" at bounding box center [242, 143] width 123 height 10
paste input "https://www.instagram.com/thisisloveday"
type input "https://www.instagram.com/thisisloveday"
click at [222, 207] on button "Update" at bounding box center [229, 208] width 58 height 13
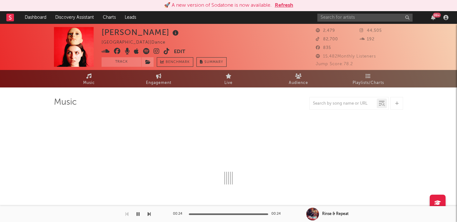
select select "6m"
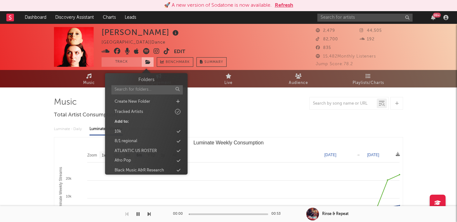
click at [144, 59] on span at bounding box center [147, 62] width 13 height 10
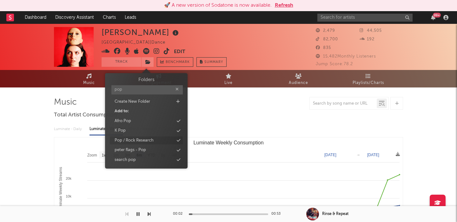
type input "pop"
click at [148, 138] on div "Pop / Rock Research" at bounding box center [134, 140] width 39 height 6
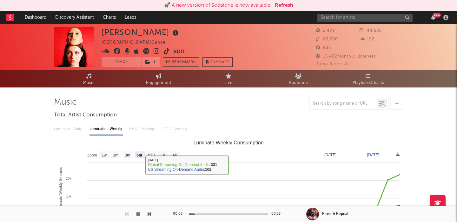
click at [228, 164] on rect "Luminate Weekly Consumption" at bounding box center [228, 200] width 349 height 127
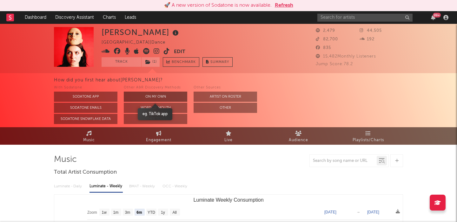
click at [168, 97] on button "On My Own" at bounding box center [156, 96] width 64 height 10
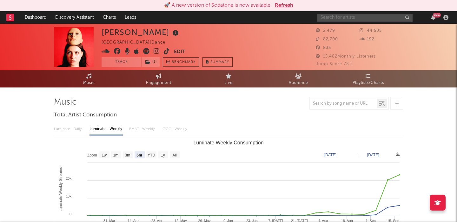
click at [346, 19] on input "text" at bounding box center [365, 18] width 95 height 8
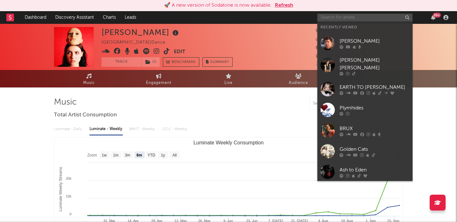
paste input "Radio Free [PERSON_NAME]"
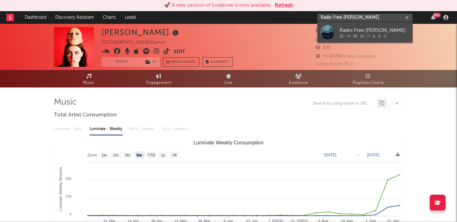
type input "Radio Free [PERSON_NAME]"
click at [349, 30] on div "Radio Free [PERSON_NAME]" at bounding box center [375, 30] width 70 height 8
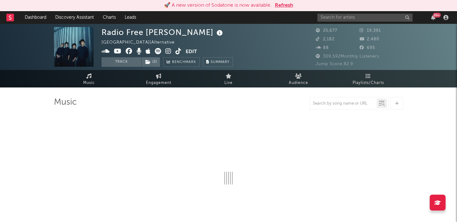
select select "6m"
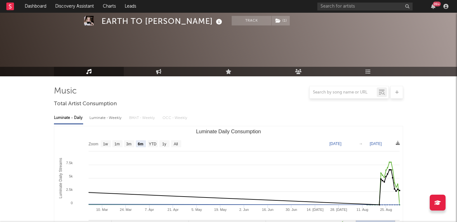
select select "6m"
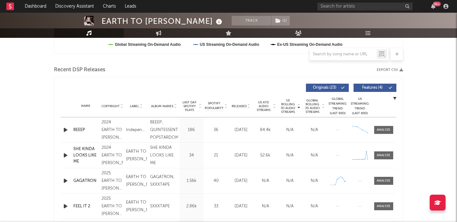
click at [240, 104] on span "Released" at bounding box center [239, 106] width 15 height 4
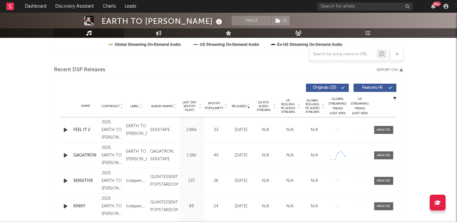
scroll to position [0, 0]
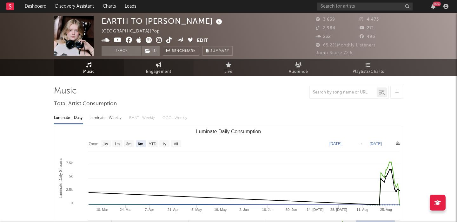
click at [163, 74] on span "Engagement" at bounding box center [158, 72] width 25 height 8
select select "1w"
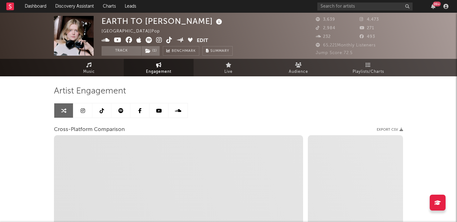
click at [160, 39] on icon at bounding box center [159, 40] width 6 height 6
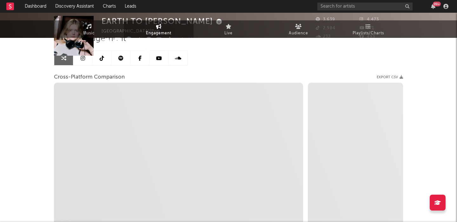
select select "1m"
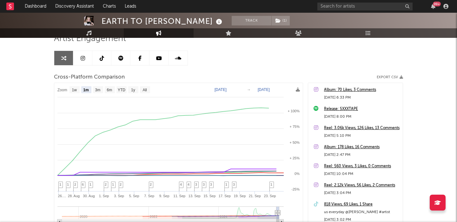
scroll to position [67, 0]
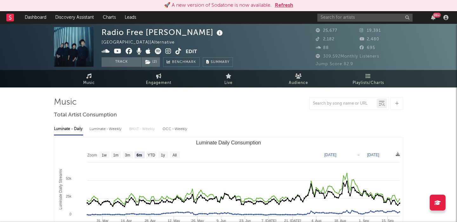
select select "6m"
click at [308, 77] on link "Audience" at bounding box center [299, 78] width 70 height 17
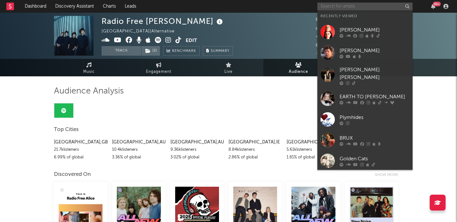
click at [353, 7] on input "text" at bounding box center [365, 7] width 95 height 8
paste input "[URL][DOMAIN_NAME] [URL][DOMAIN_NAME]"
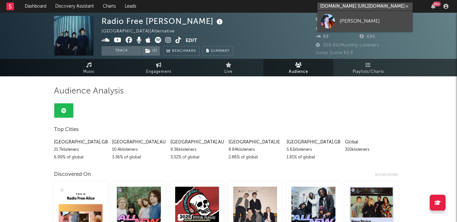
type input "[URL][DOMAIN_NAME] [URL][DOMAIN_NAME]"
click at [371, 19] on div "[PERSON_NAME]" at bounding box center [375, 21] width 70 height 8
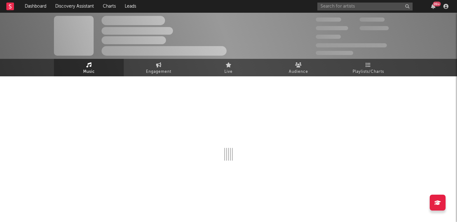
select select "1w"
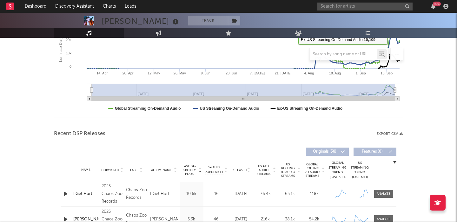
scroll to position [258, 0]
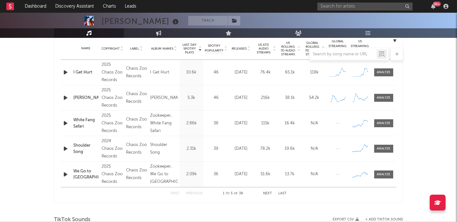
click at [67, 70] on icon "button" at bounding box center [65, 72] width 7 height 8
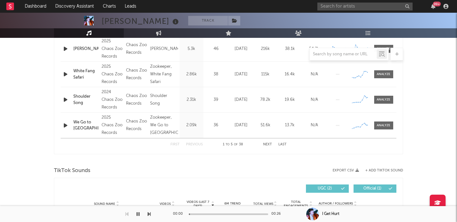
scroll to position [390, 0]
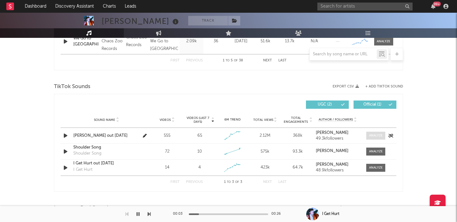
click at [371, 138] on div at bounding box center [376, 135] width 14 height 5
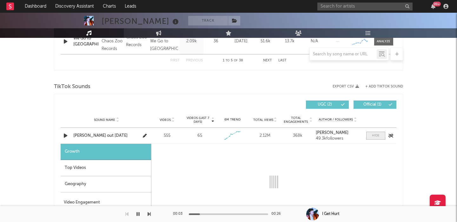
select select "1w"
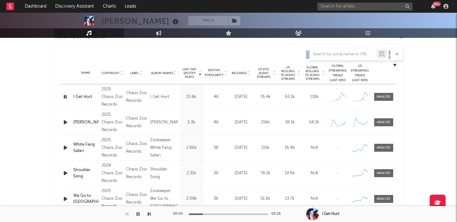
scroll to position [224, 0]
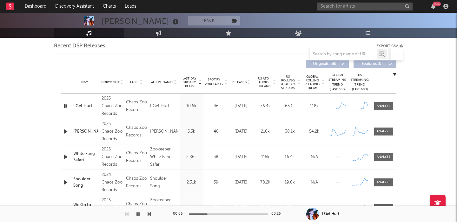
click at [65, 131] on icon "button" at bounding box center [65, 131] width 7 height 8
click at [392, 131] on span at bounding box center [383, 131] width 19 height 8
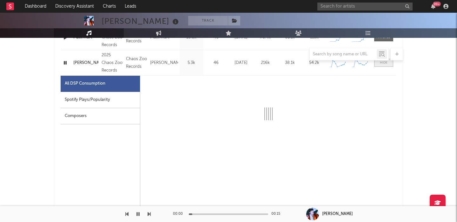
select select "1w"
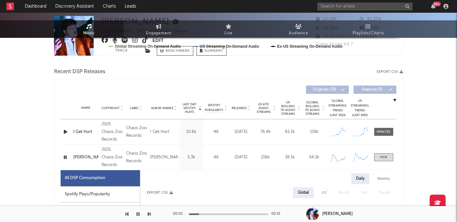
scroll to position [0, 0]
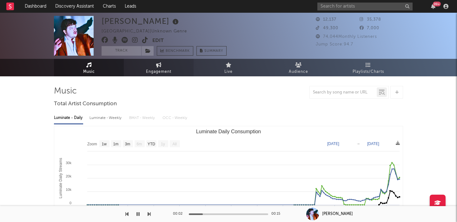
click at [161, 69] on span "Engagement" at bounding box center [158, 72] width 25 height 8
select select "1w"
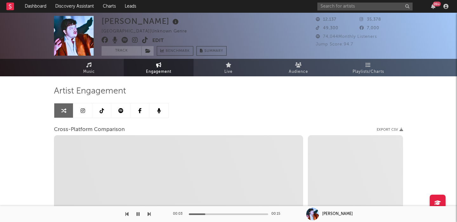
click at [135, 39] on icon at bounding box center [135, 40] width 6 height 6
select select "1m"
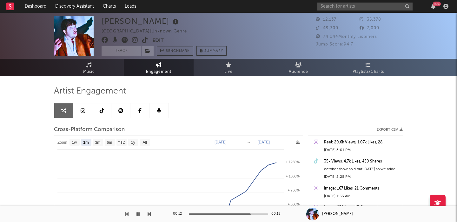
click at [145, 40] on icon at bounding box center [145, 40] width 6 height 6
click at [150, 51] on icon at bounding box center [147, 51] width 5 height 4
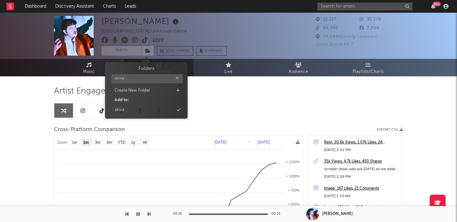
type input "akiva"
click at [158, 115] on div "Folders akiva Create New Folder Add to: akiva" at bounding box center [146, 90] width 83 height 57
click at [160, 111] on div "akiva" at bounding box center [146, 110] width 73 height 8
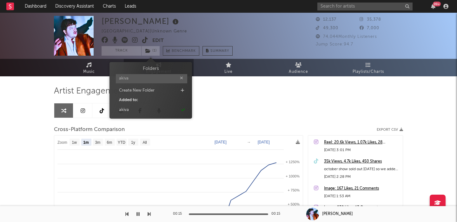
click at [138, 22] on div "[PERSON_NAME]" at bounding box center [141, 21] width 79 height 10
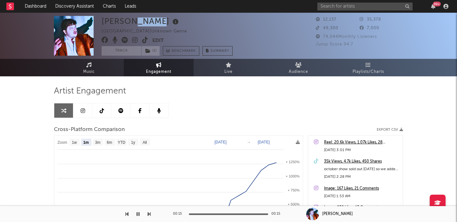
click at [138, 22] on div "[PERSON_NAME]" at bounding box center [141, 21] width 79 height 10
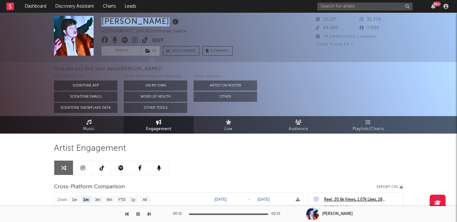
click at [138, 22] on div "[PERSON_NAME]" at bounding box center [141, 21] width 79 height 10
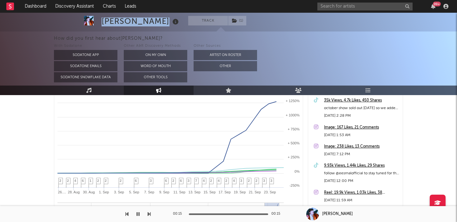
scroll to position [182, 0]
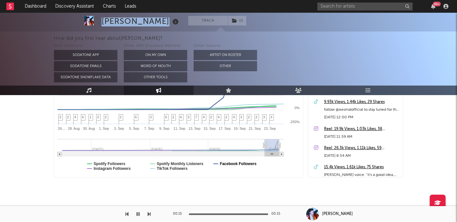
click at [232, 164] on text "Facebook Followers" at bounding box center [238, 163] width 37 height 4
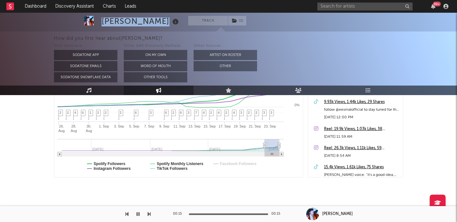
select select "1m"
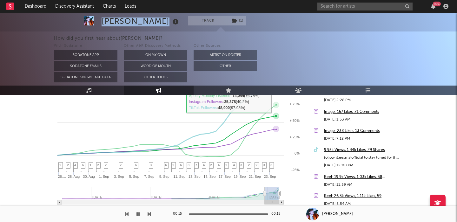
scroll to position [0, 0]
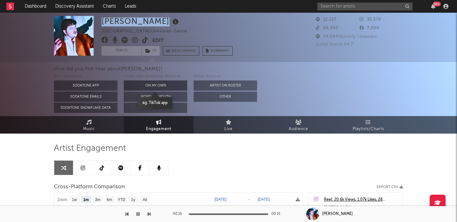
click at [161, 84] on button "On My Own" at bounding box center [156, 85] width 64 height 10
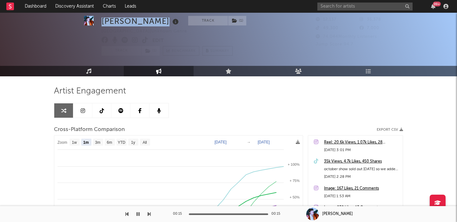
scroll to position [43, 0]
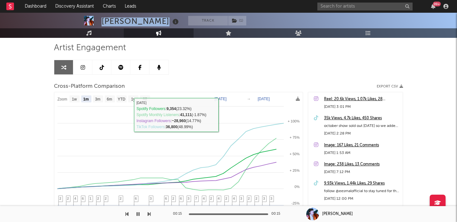
click at [81, 71] on link at bounding box center [82, 67] width 19 height 14
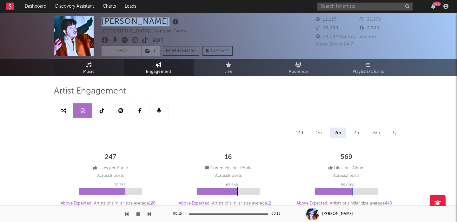
click at [90, 63] on icon at bounding box center [88, 64] width 5 height 5
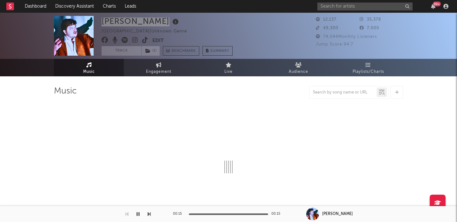
select select "1w"
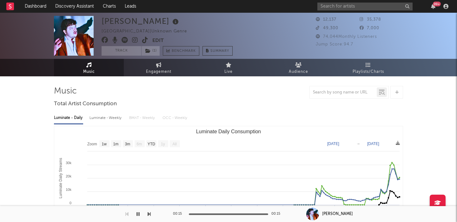
click at [107, 123] on div "Luminate - Weekly" at bounding box center [106, 117] width 33 height 11
select select "1w"
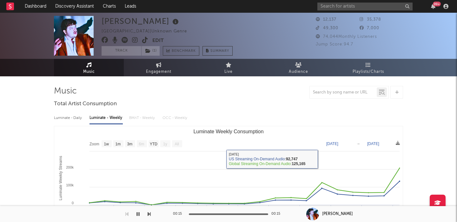
click at [72, 116] on div "Luminate - Daily" at bounding box center [68, 117] width 29 height 11
select select "1w"
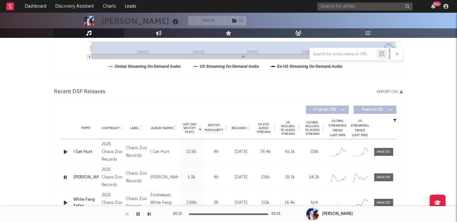
scroll to position [188, 0]
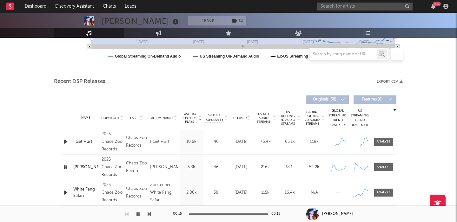
click at [266, 117] on span "US ATD Audio Streams" at bounding box center [263, 117] width 17 height 11
click at [292, 119] on span "US Rolling 7D Audio Streams" at bounding box center [287, 117] width 17 height 15
click at [68, 142] on icon "button" at bounding box center [65, 142] width 7 height 8
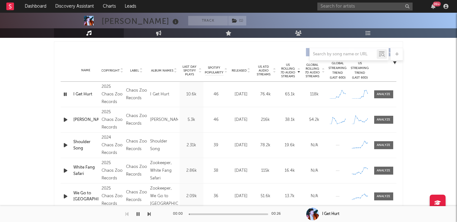
scroll to position [244, 0]
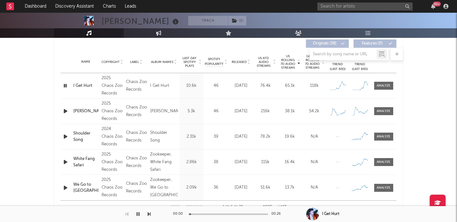
click at [65, 138] on icon "button" at bounding box center [65, 136] width 7 height 8
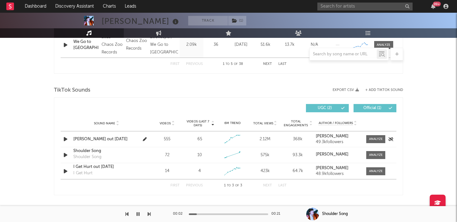
scroll to position [0, 0]
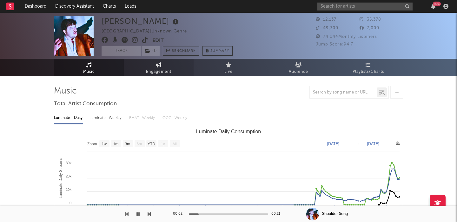
click at [161, 67] on icon at bounding box center [158, 64] width 5 height 5
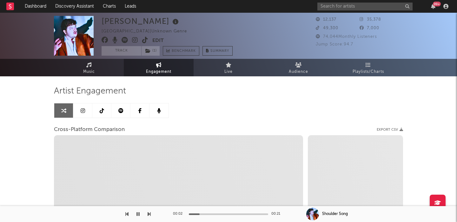
select select "1w"
select select "1m"
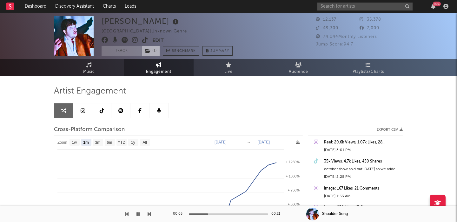
click at [153, 48] on span "( 1 )" at bounding box center [150, 51] width 19 height 10
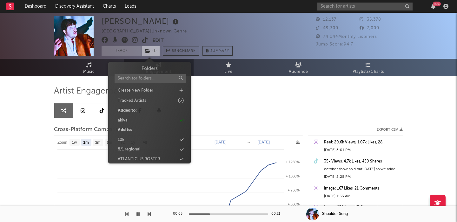
click at [153, 48] on span "( 1 )" at bounding box center [150, 51] width 19 height 10
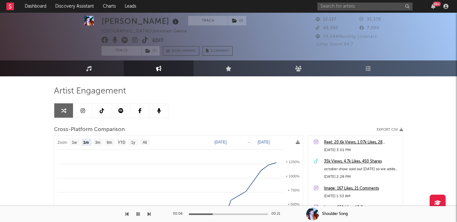
scroll to position [7, 0]
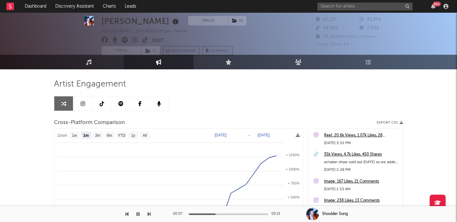
click at [138, 24] on div "[PERSON_NAME]" at bounding box center [141, 21] width 79 height 10
copy div "[PERSON_NAME]"
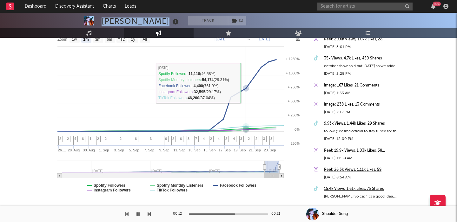
scroll to position [114, 0]
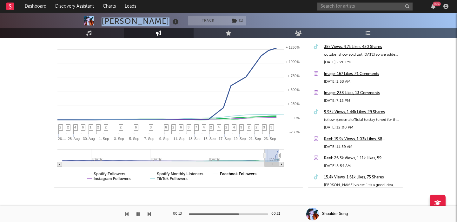
click at [230, 172] on text "Facebook Followers" at bounding box center [238, 173] width 37 height 4
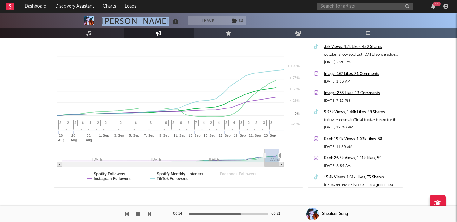
select select "1m"
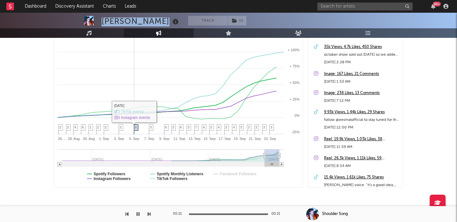
click at [134, 126] on icon at bounding box center [136, 129] width 4 height 10
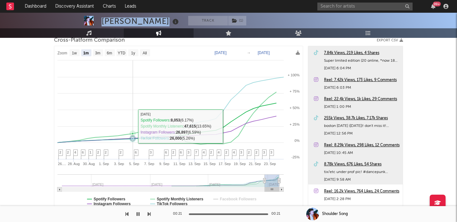
scroll to position [0, 0]
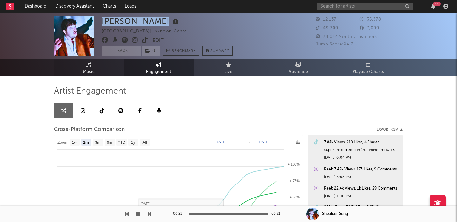
click at [99, 71] on link "Music" at bounding box center [89, 67] width 70 height 17
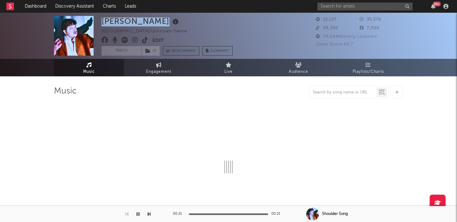
select select "1w"
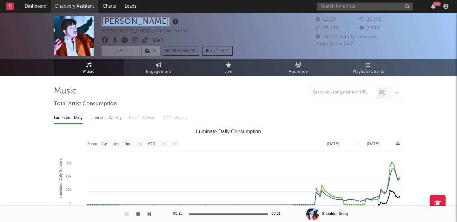
click at [75, 5] on link "Discovery Assistant" at bounding box center [75, 6] width 48 height 13
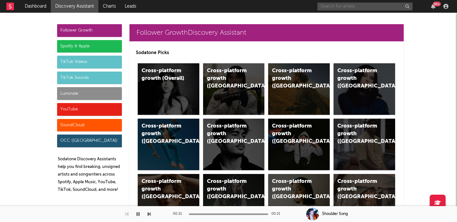
click at [344, 7] on input "text" at bounding box center [365, 7] width 95 height 8
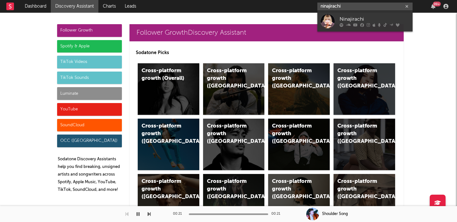
type input "ninajirachi"
click at [366, 22] on div "Ninajirachi" at bounding box center [375, 19] width 70 height 8
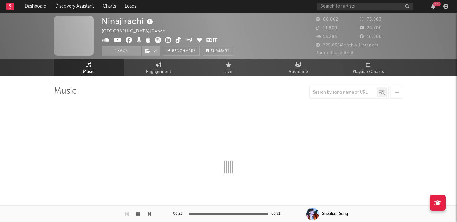
select select "6m"
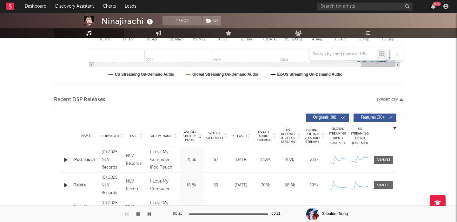
scroll to position [211, 0]
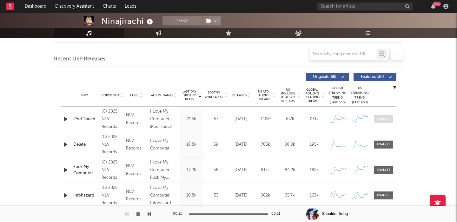
click at [379, 117] on div at bounding box center [384, 119] width 14 height 5
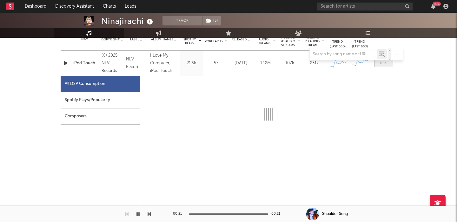
select select "1w"
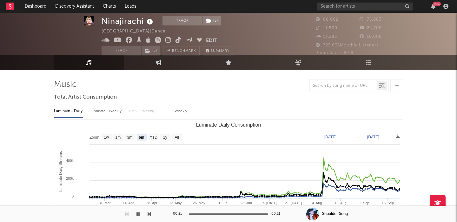
scroll to position [0, 0]
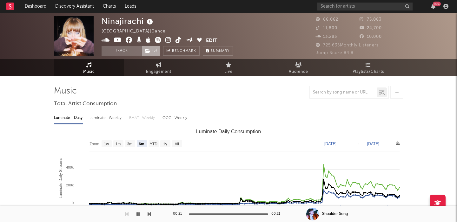
click at [156, 48] on span "( 5 )" at bounding box center [150, 51] width 19 height 10
click at [73, 10] on link "Discovery Assistant" at bounding box center [75, 6] width 48 height 13
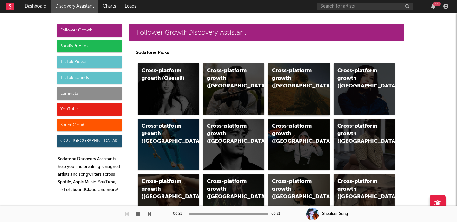
click at [303, 102] on div "Cross-platform growth (US)" at bounding box center [299, 88] width 62 height 51
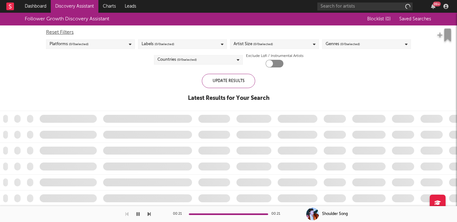
checkbox input "true"
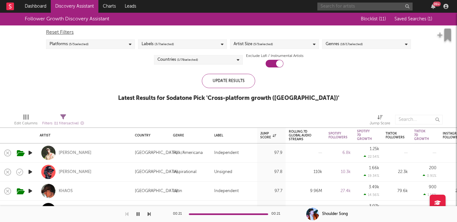
click at [338, 7] on input "text" at bounding box center [365, 7] width 95 height 8
paste input "Neron Delta"
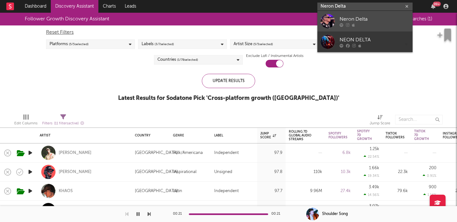
type input "Neron Delta"
click at [366, 24] on div at bounding box center [375, 25] width 70 height 4
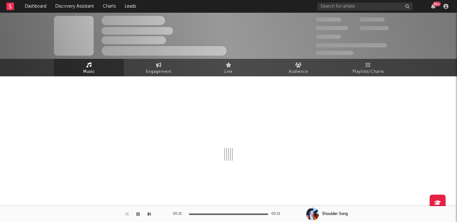
select select "6m"
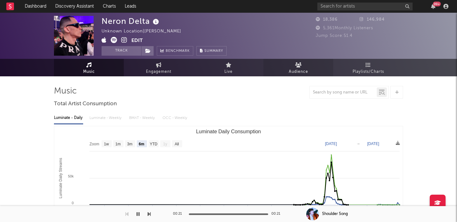
click at [306, 74] on span "Audience" at bounding box center [298, 72] width 19 height 8
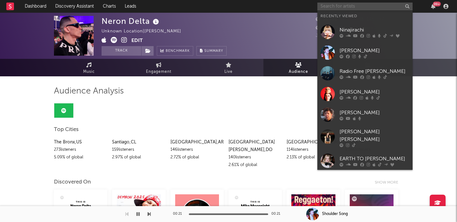
click at [325, 5] on input "text" at bounding box center [365, 7] width 95 height 8
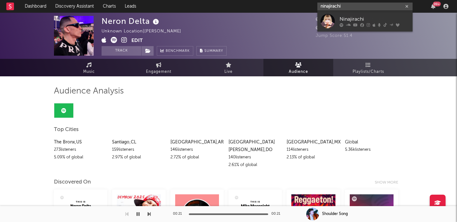
type input "ninajirachi"
click at [364, 24] on div at bounding box center [375, 25] width 70 height 4
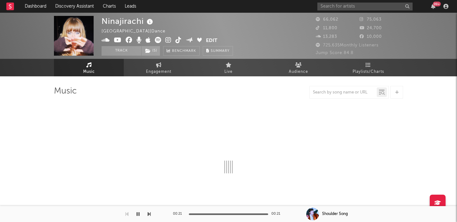
select select "6m"
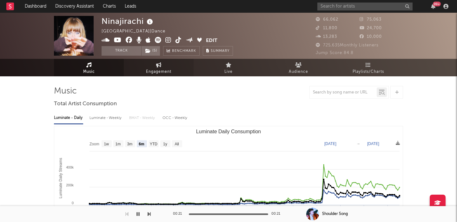
click at [169, 66] on link "Engagement" at bounding box center [159, 67] width 70 height 17
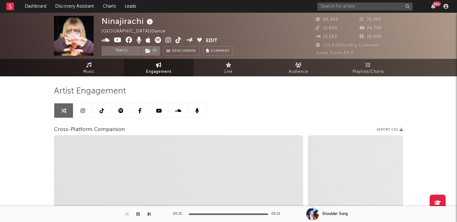
select select "1w"
click at [82, 112] on icon at bounding box center [83, 110] width 4 height 5
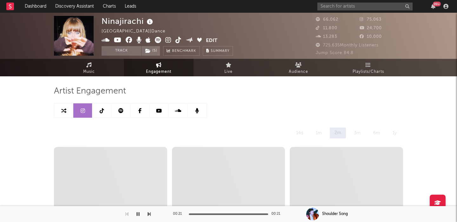
select select "6m"
click at [167, 41] on icon at bounding box center [168, 40] width 6 height 6
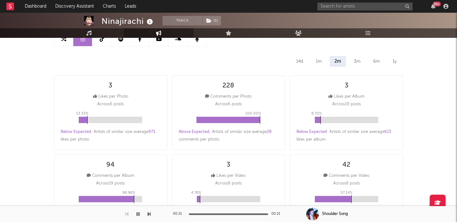
scroll to position [71, 0]
click at [355, 60] on div "3m" at bounding box center [357, 61] width 16 height 11
click at [296, 64] on div "14d" at bounding box center [300, 61] width 17 height 11
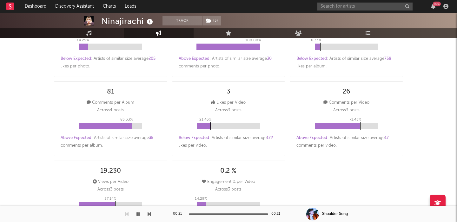
scroll to position [138, 0]
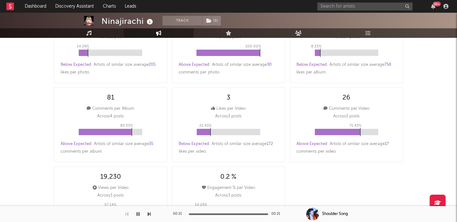
click at [153, 34] on link "Engagement" at bounding box center [159, 33] width 70 height 10
select select "1m"
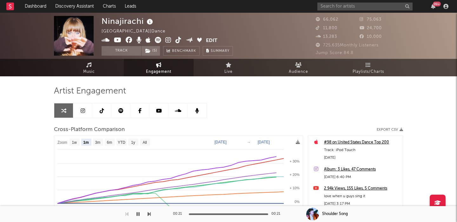
click at [179, 38] on icon at bounding box center [179, 40] width 6 height 6
click at [261, 100] on div "Artist Engagement Cross-Platform Comparison Export CSV Zoom 1w 1m 3m 6m YTD 1y …" at bounding box center [228, 194] width 349 height 216
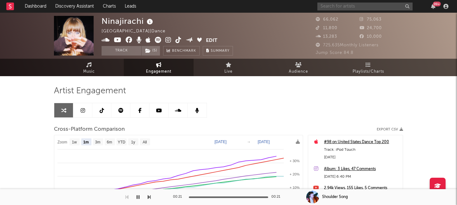
click at [324, 3] on input "text" at bounding box center [365, 7] width 95 height 8
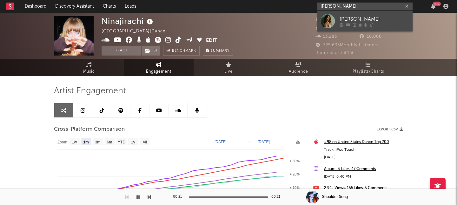
type input "isabel van gelder"
click at [375, 12] on link "Isabel van Gelder" at bounding box center [365, 21] width 95 height 21
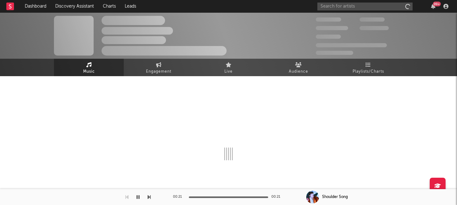
scroll to position [16, 0]
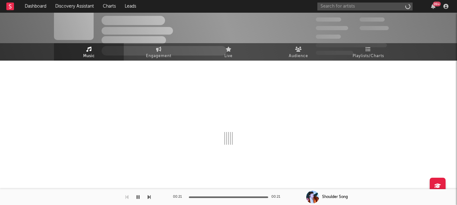
select select "1w"
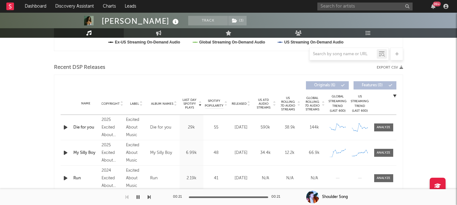
scroll to position [217, 0]
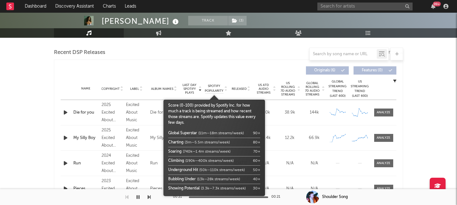
click at [240, 87] on span "Released" at bounding box center [239, 89] width 15 height 4
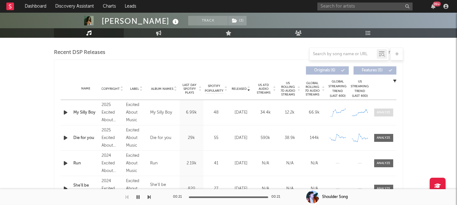
click at [385, 111] on div at bounding box center [384, 112] width 14 height 5
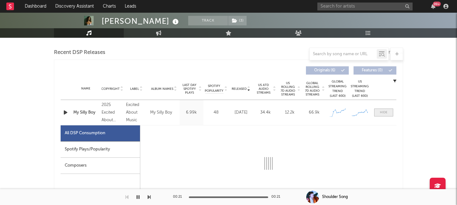
select select "1w"
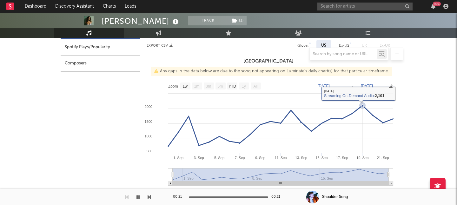
scroll to position [294, 0]
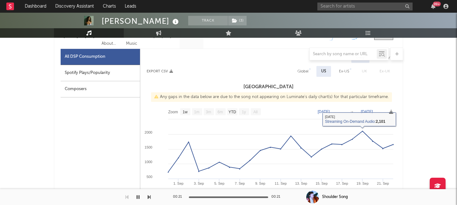
click at [300, 70] on div "Global" at bounding box center [303, 72] width 11 height 8
select select "1w"
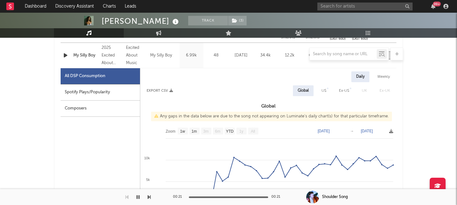
scroll to position [260, 0]
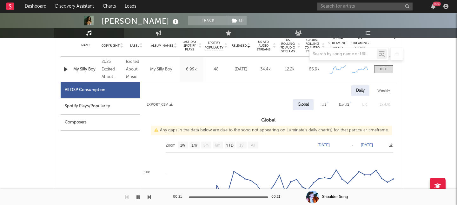
click at [387, 91] on div "Weekly" at bounding box center [384, 90] width 22 height 11
select select "1w"
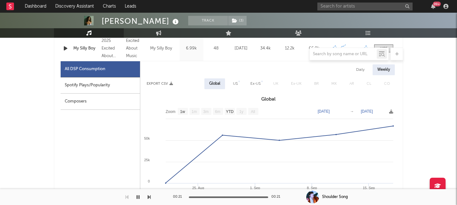
scroll to position [284, 0]
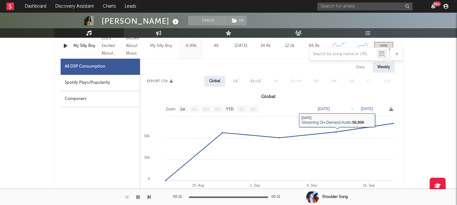
click at [237, 79] on div "US" at bounding box center [235, 81] width 5 height 8
select select "1w"
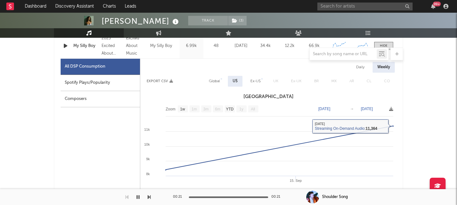
click at [216, 81] on div "Global" at bounding box center [214, 81] width 11 height 8
select select "1w"
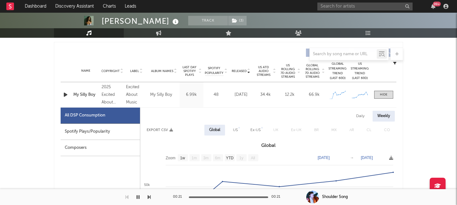
scroll to position [215, 0]
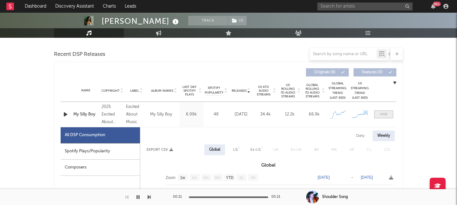
click at [377, 114] on span at bounding box center [383, 115] width 19 height 8
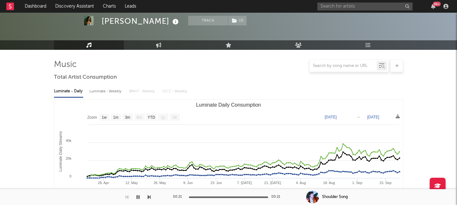
scroll to position [0, 0]
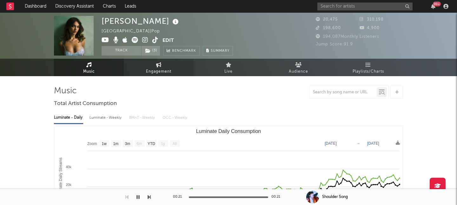
click at [154, 71] on span "Engagement" at bounding box center [158, 72] width 25 height 8
select select "1w"
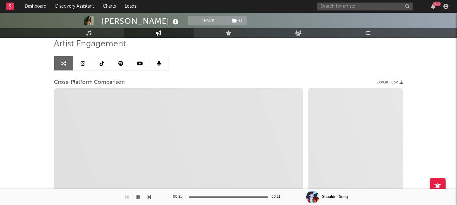
scroll to position [50, 0]
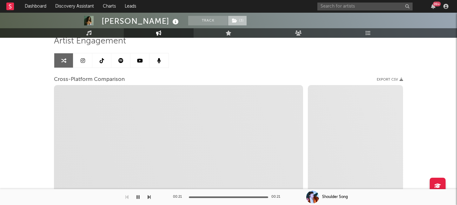
select select "1m"
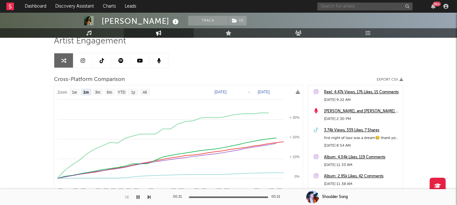
click at [330, 7] on input "text" at bounding box center [365, 7] width 95 height 8
type input "elanna ma"
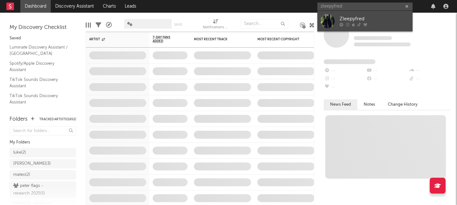
type input "zleepyfred"
click at [357, 16] on div "Zleepyfred" at bounding box center [375, 19] width 70 height 8
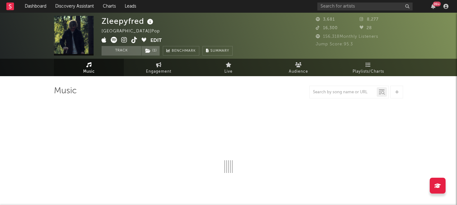
select select "6m"
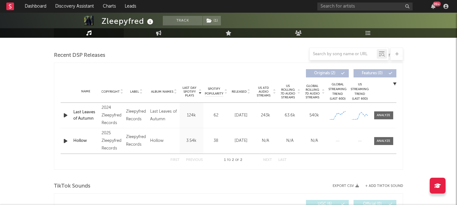
scroll to position [216, 0]
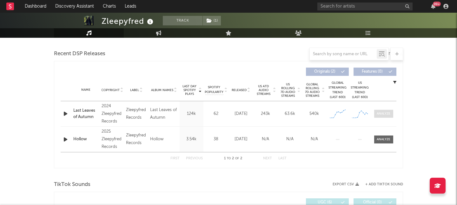
click at [385, 116] on div at bounding box center [384, 113] width 14 height 5
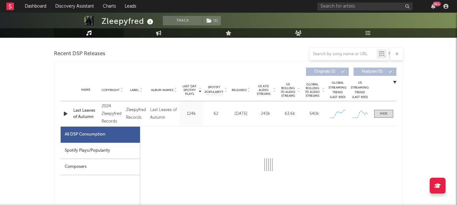
select select "6m"
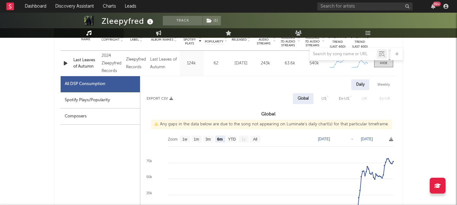
scroll to position [273, 0]
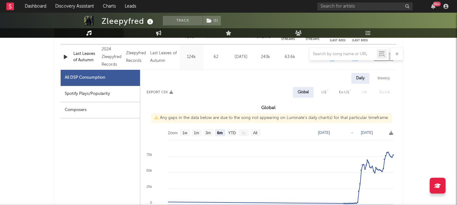
click at [65, 57] on div at bounding box center [228, 54] width 349 height 13
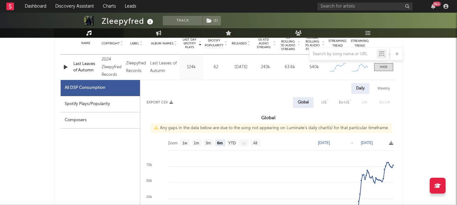
scroll to position [262, 0]
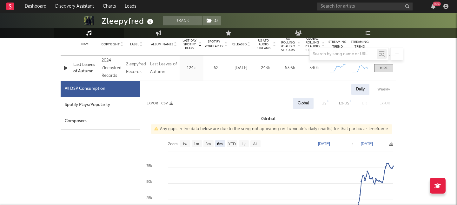
click at [65, 67] on icon "button" at bounding box center [65, 68] width 7 height 8
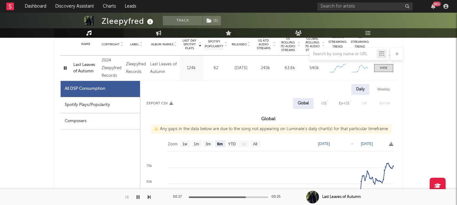
click at [138, 197] on icon "button" at bounding box center [138, 197] width 3 height 5
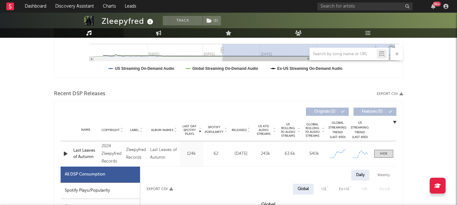
scroll to position [44, 0]
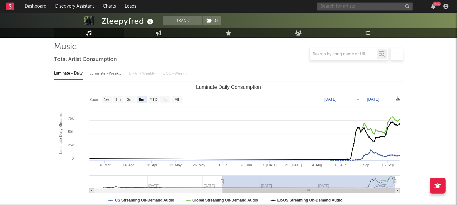
click at [345, 6] on input "text" at bounding box center [365, 7] width 95 height 8
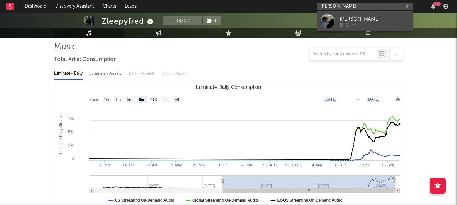
type input "[PERSON_NAME]"
click at [364, 17] on div "[PERSON_NAME]" at bounding box center [375, 19] width 70 height 8
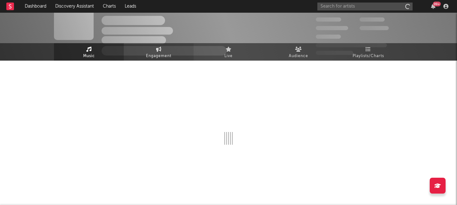
scroll to position [16, 0]
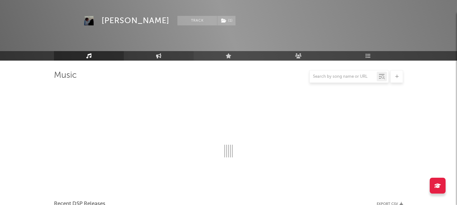
select select "1w"
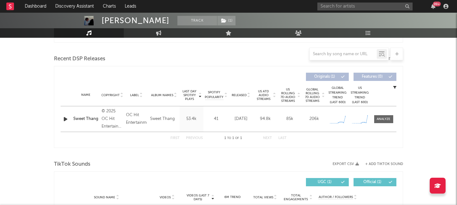
scroll to position [203, 0]
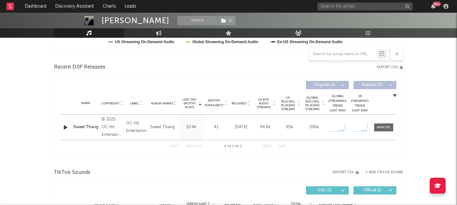
click at [66, 126] on icon "button" at bounding box center [65, 128] width 7 height 8
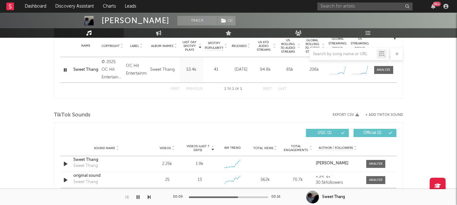
scroll to position [262, 0]
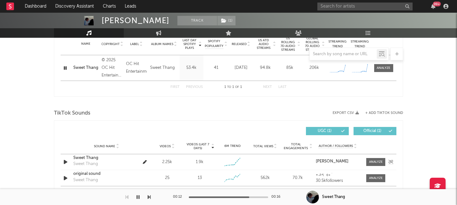
click at [80, 157] on div "Sweet Thang" at bounding box center [106, 158] width 66 height 6
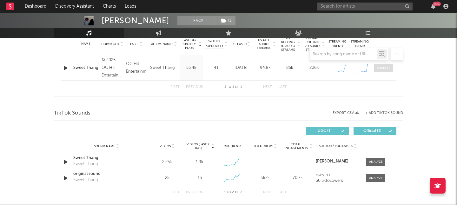
click at [383, 68] on div at bounding box center [384, 68] width 14 height 5
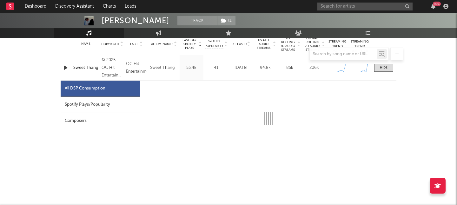
select select "1w"
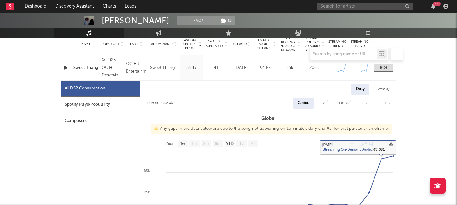
click at [324, 106] on div "US" at bounding box center [324, 103] width 5 height 8
select select "1w"
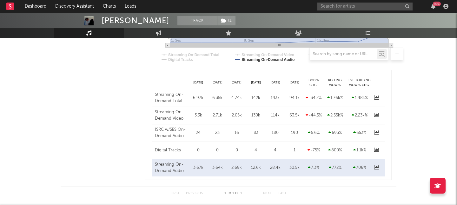
scroll to position [464, 0]
